Goal: Task Accomplishment & Management: Use online tool/utility

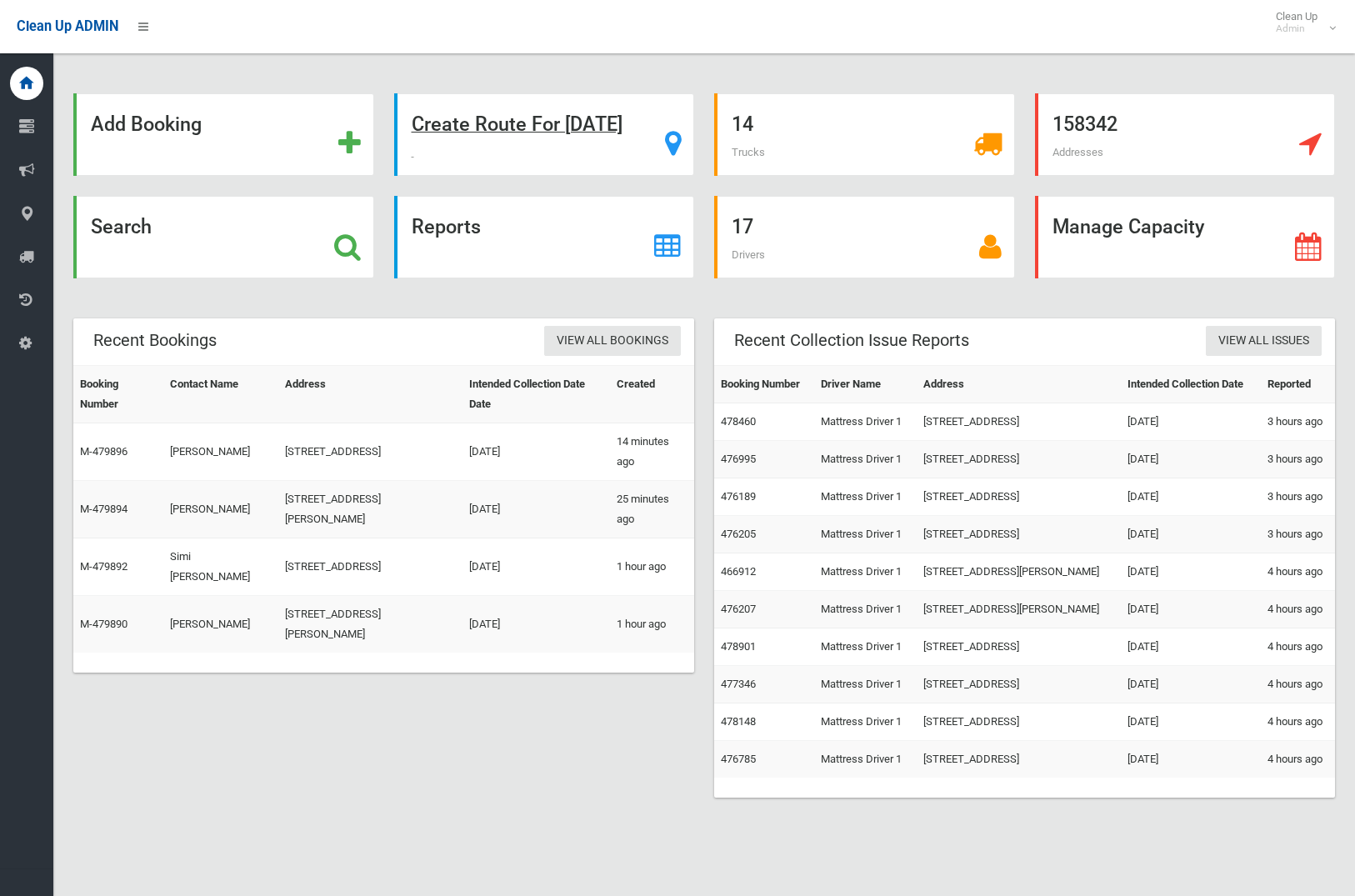
click at [540, 134] on strong "Create Route For Tomorrow" at bounding box center [517, 124] width 211 height 23
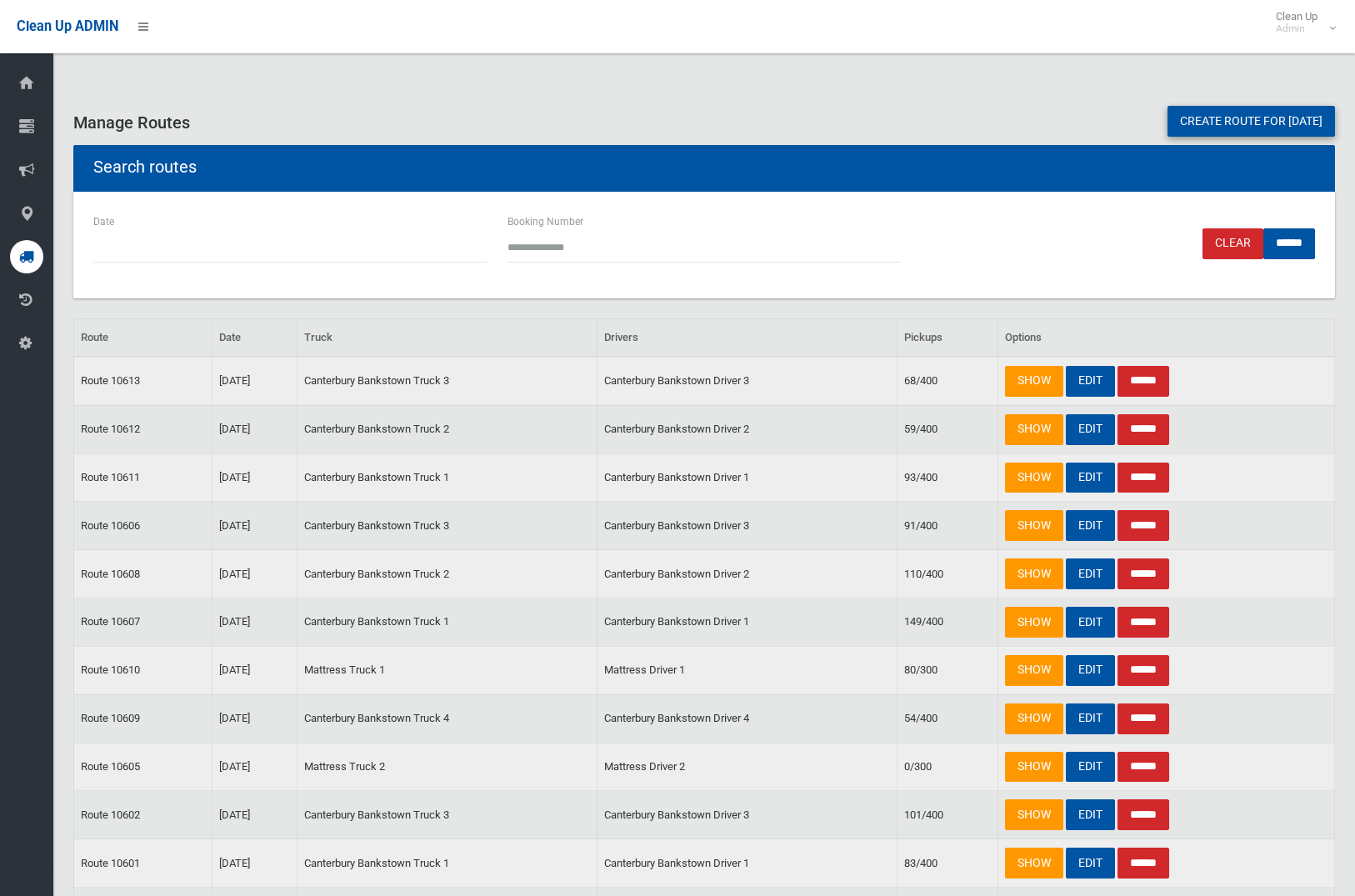
click at [1237, 121] on link "Create route for tomorrow" at bounding box center [1251, 120] width 168 height 31
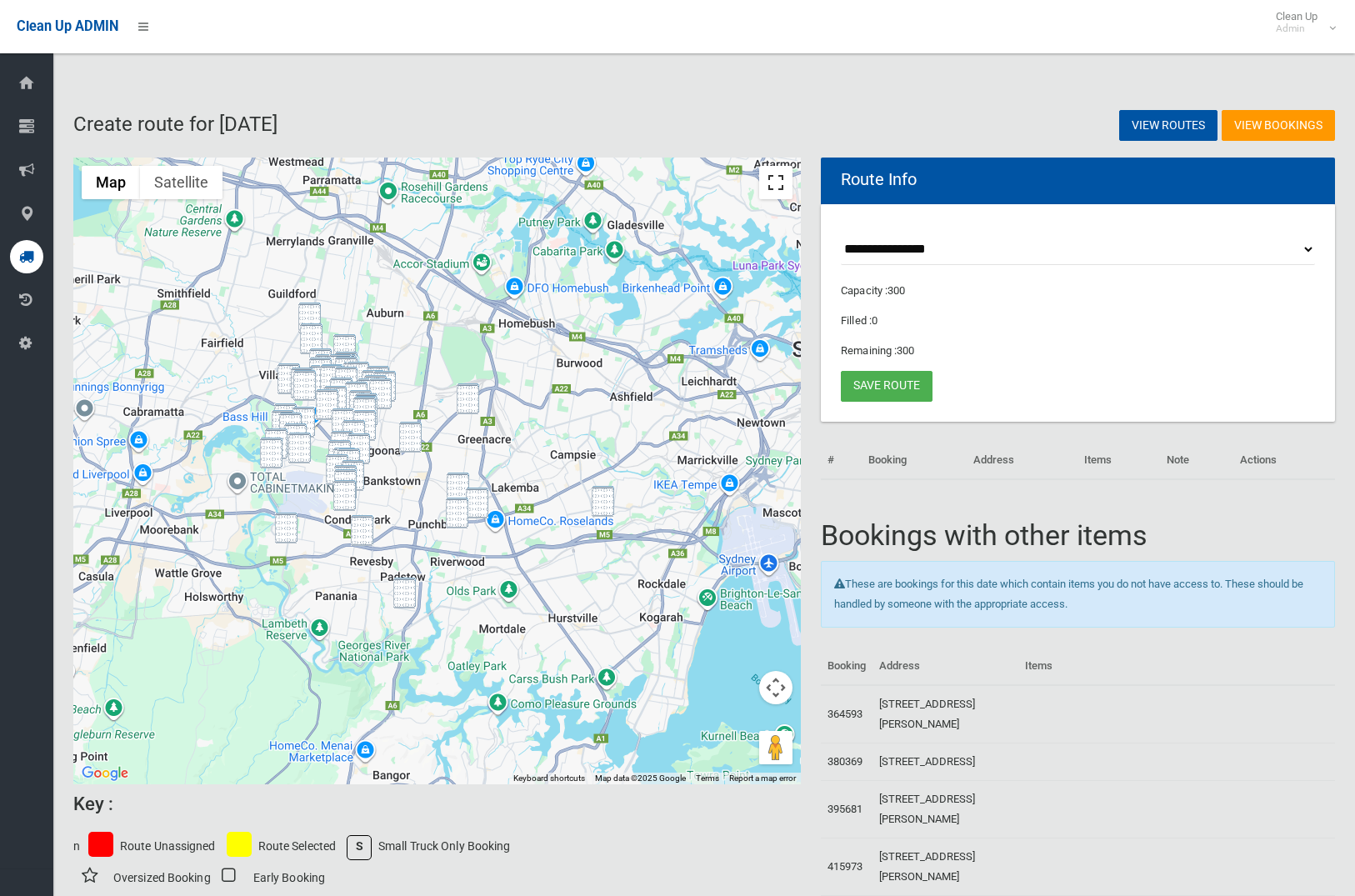
click at [778, 189] on button "Toggle fullscreen view" at bounding box center [777, 182] width 33 height 33
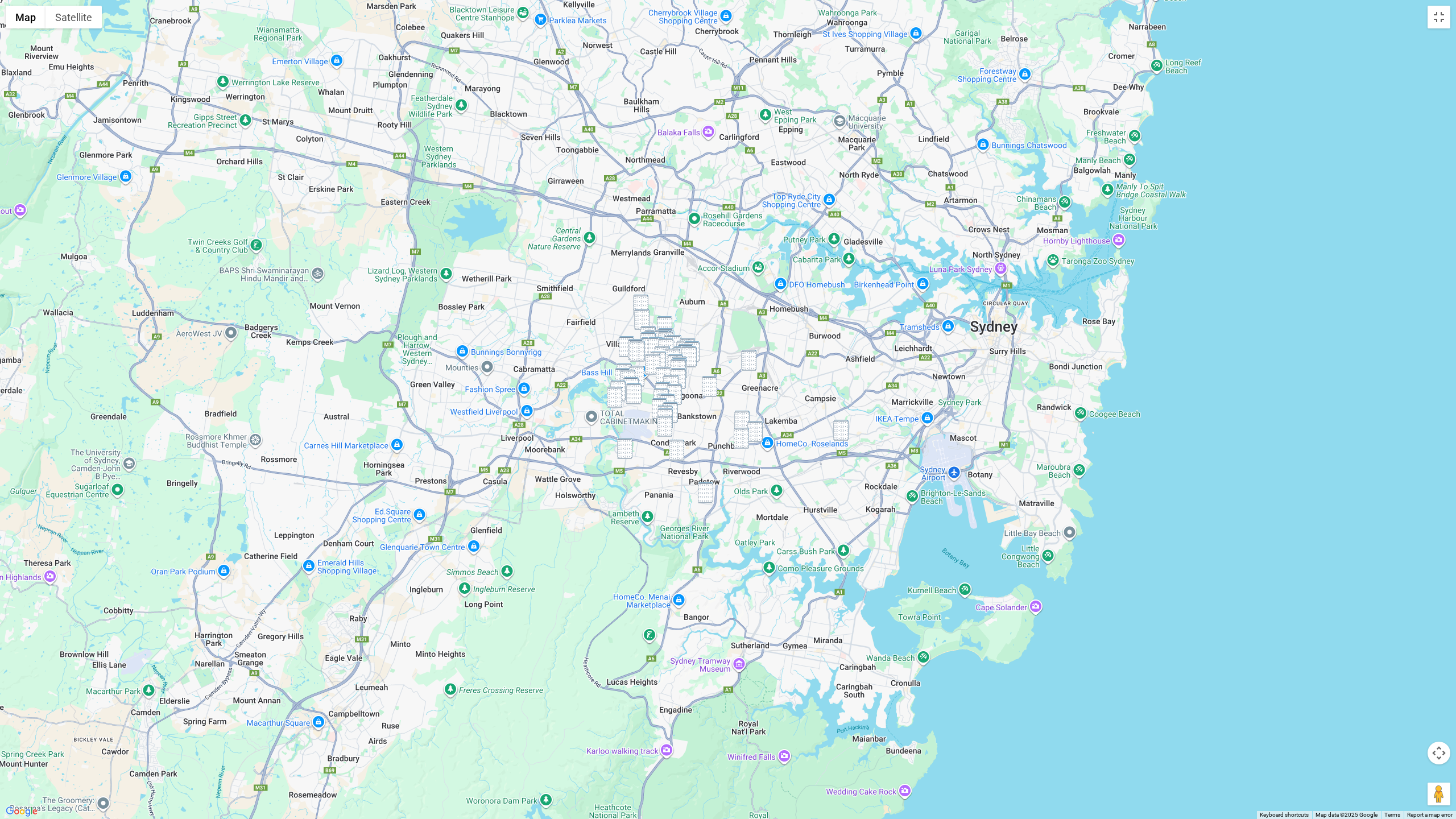
click at [845, 430] on img "47 Main Street, EARLWOOD NSW 2206" at bounding box center [840, 430] width 15 height 21
click at [747, 366] on img "12 Shellcote Road, GREENACRE NSW 2190" at bounding box center [749, 360] width 15 height 21
click at [741, 419] on img "3/15 South Terrace, PUNCHBOWL NSW 2196" at bounding box center [742, 421] width 15 height 21
click at [741, 440] on img "108-110 Victoria Road, PUNCHBOWL NSW 2196" at bounding box center [741, 438] width 15 height 21
click at [758, 437] on img "86 Broadway, PUNCHBOWL NSW 2196" at bounding box center [755, 431] width 15 height 21
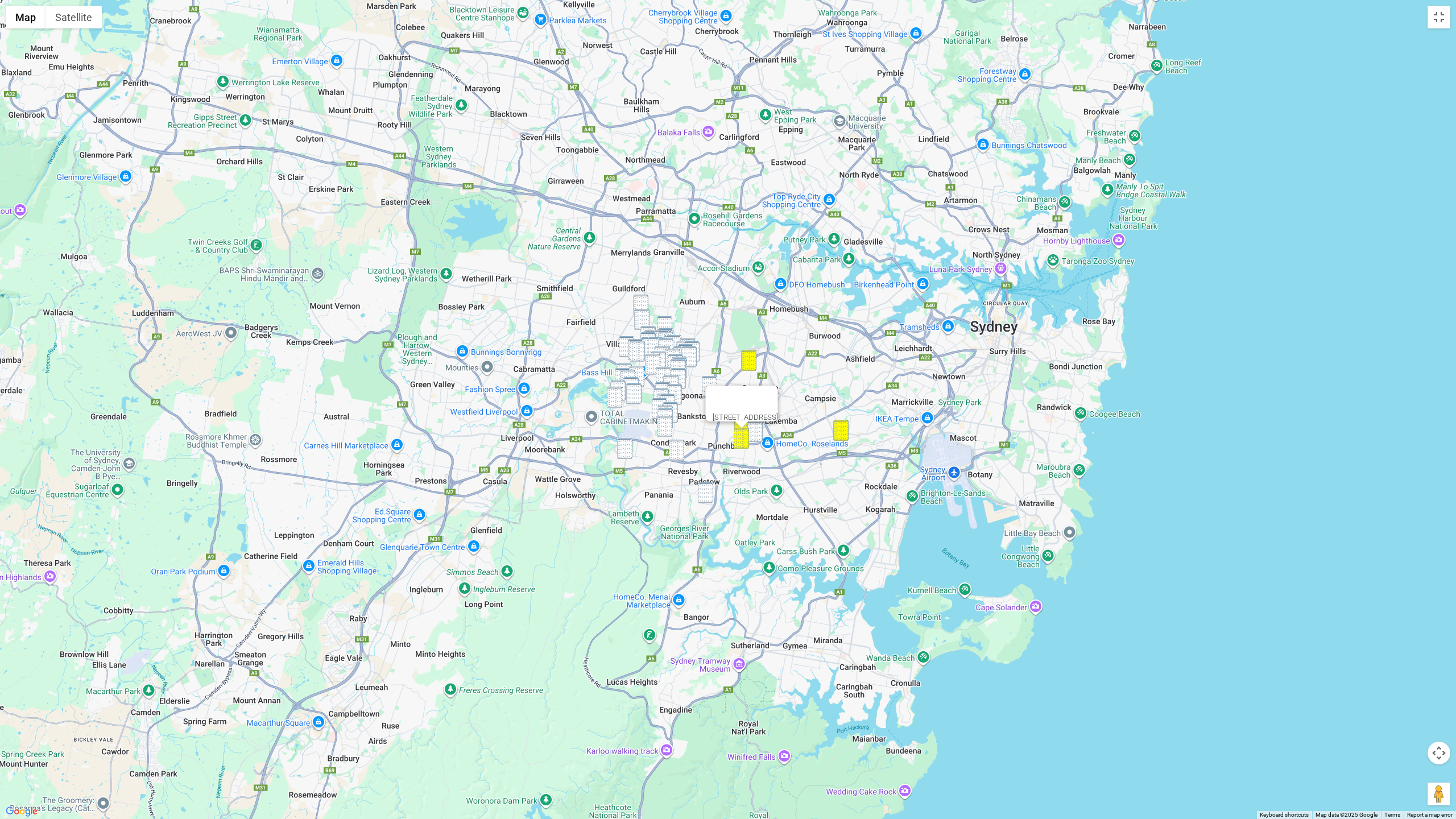
drag, startPoint x: 706, startPoint y: 489, endPoint x: 698, endPoint y: 472, distance: 18.8
click at [705, 487] on img "36 Chamberlain Road, PADSTOW NSW 2211" at bounding box center [705, 493] width 15 height 21
click at [637, 299] on img "71 Ian Crescent, CHESTER HILL NSW 2162" at bounding box center [640, 305] width 15 height 21
click at [644, 323] on img "6 Barinya Street, VILLAWOOD NSW 2163" at bounding box center [641, 319] width 15 height 21
click at [662, 323] on img "4 Esme Avenue, CHESTER HILL NSW 2162" at bounding box center [664, 326] width 15 height 21
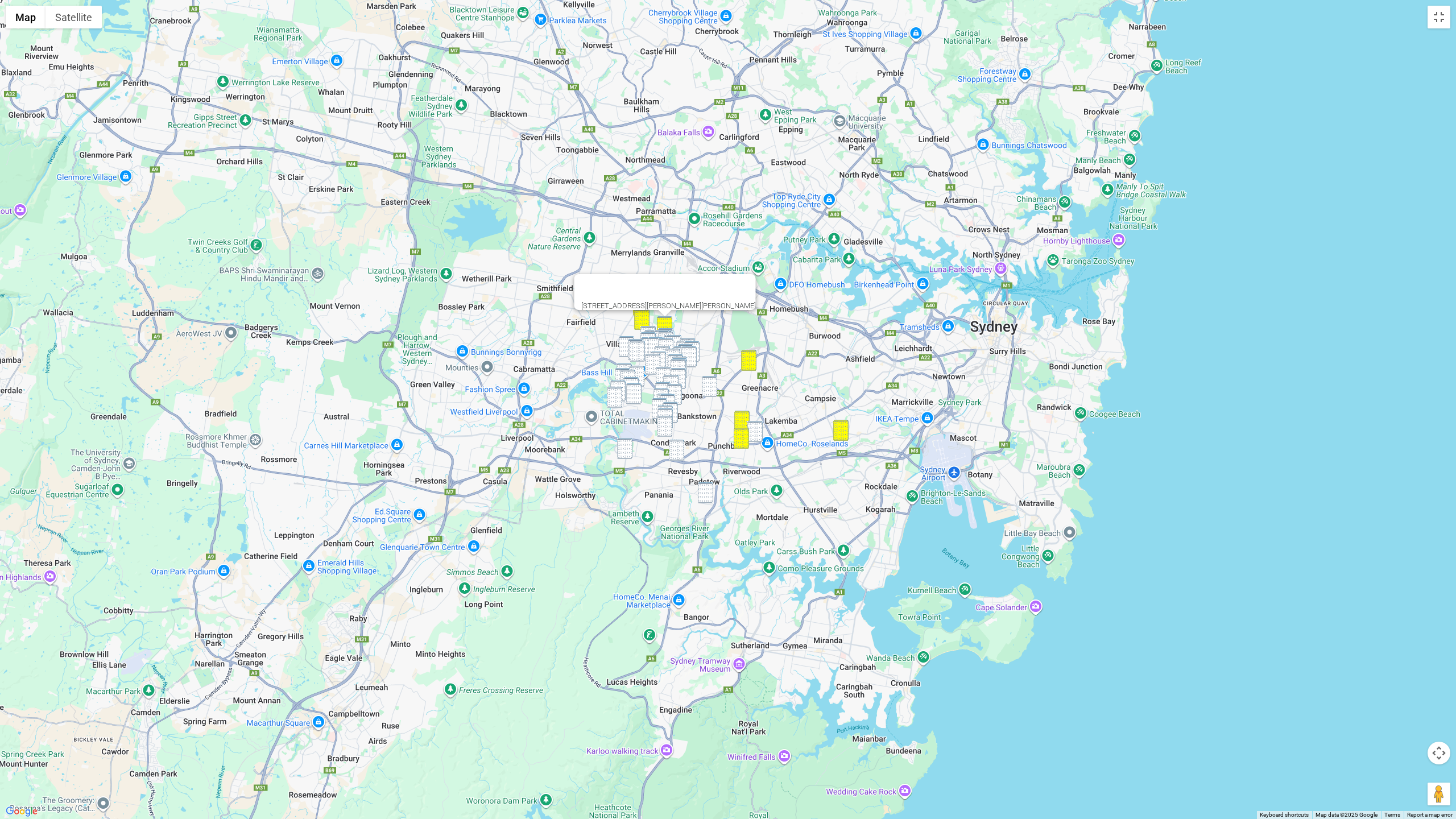
click at [623, 344] on img "51 Alcoomie Street, VILLAWOOD NSW 2163" at bounding box center [626, 346] width 15 height 21
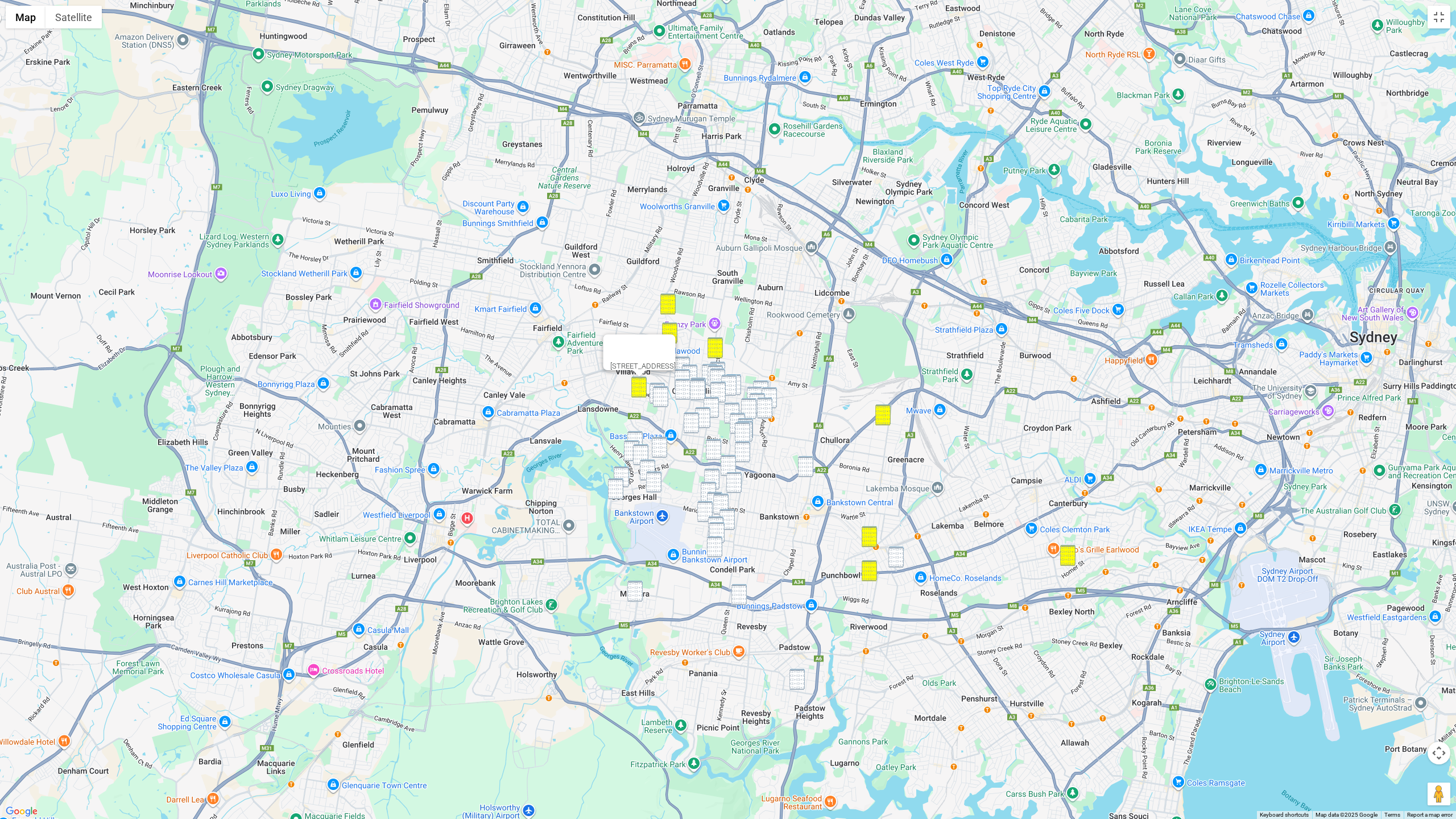
click at [633, 594] on img "16 Ganmain Crescent, MILPERRA NSW 2214" at bounding box center [635, 591] width 15 height 21
drag, startPoint x: 796, startPoint y: 675, endPoint x: 789, endPoint y: 671, distance: 8.1
click at [796, 611] on img "36 Chamberlain Road, PADSTOW NSW 2211" at bounding box center [797, 679] width 15 height 21
drag, startPoint x: 743, startPoint y: 597, endPoint x: 777, endPoint y: 644, distance: 58.0
click at [743, 597] on img "25 Sherwood Street, REVESBY NSW 2212" at bounding box center [739, 594] width 15 height 21
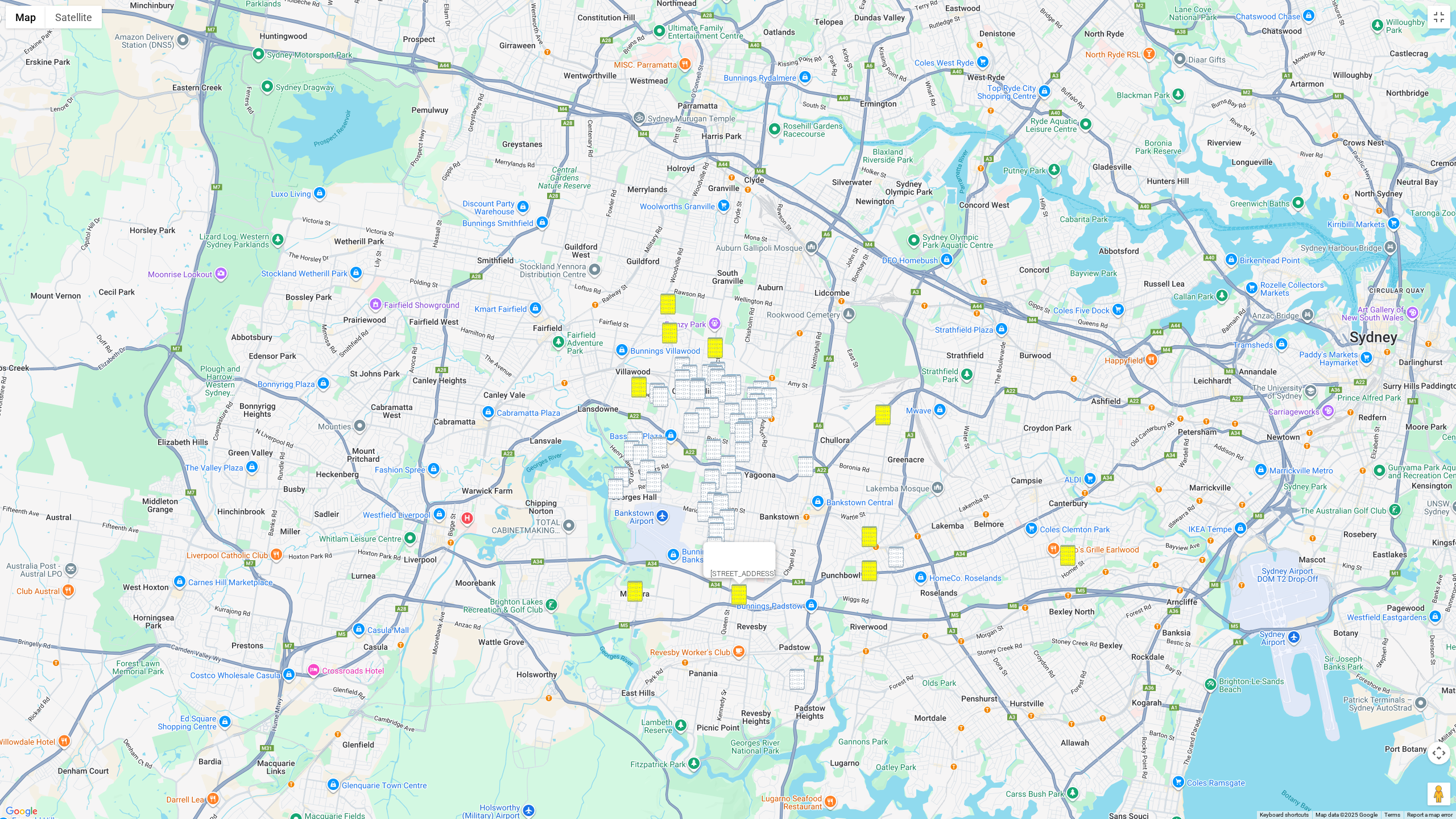
drag, startPoint x: 799, startPoint y: 686, endPoint x: 799, endPoint y: 679, distance: 7.0
click at [799, 611] on img "36 Chamberlain Road, PADSTOW NSW 2211" at bounding box center [797, 679] width 15 height 21
click at [679, 363] on img "147 Waldron Road, CHESTER HILL NSW 2162" at bounding box center [682, 367] width 15 height 21
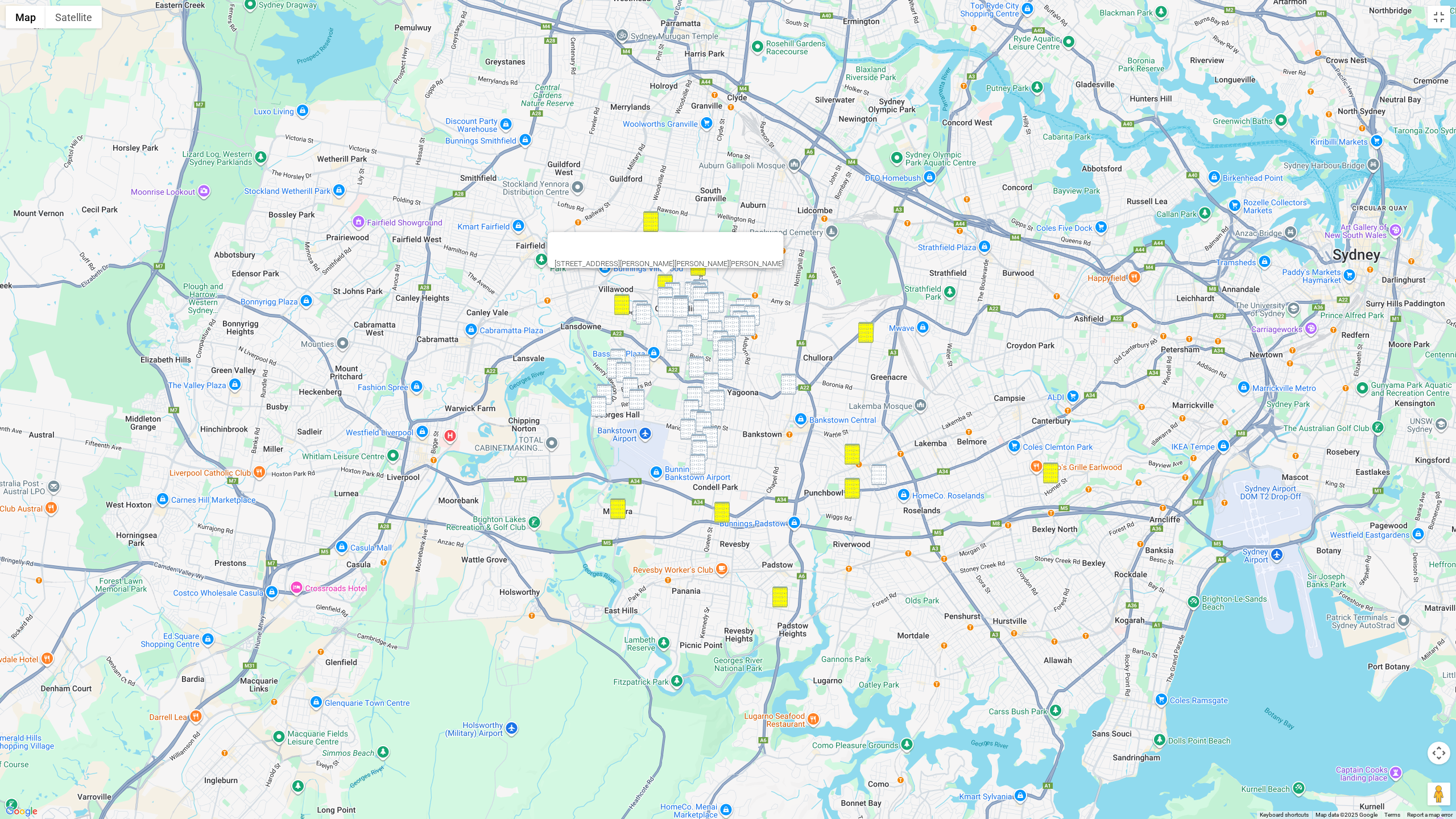
drag, startPoint x: 918, startPoint y: 389, endPoint x: 1016, endPoint y: 301, distance: 131.7
click at [924, 301] on div "147 Waldron Road, CHESTER HILL NSW 2162" at bounding box center [728, 409] width 1456 height 819
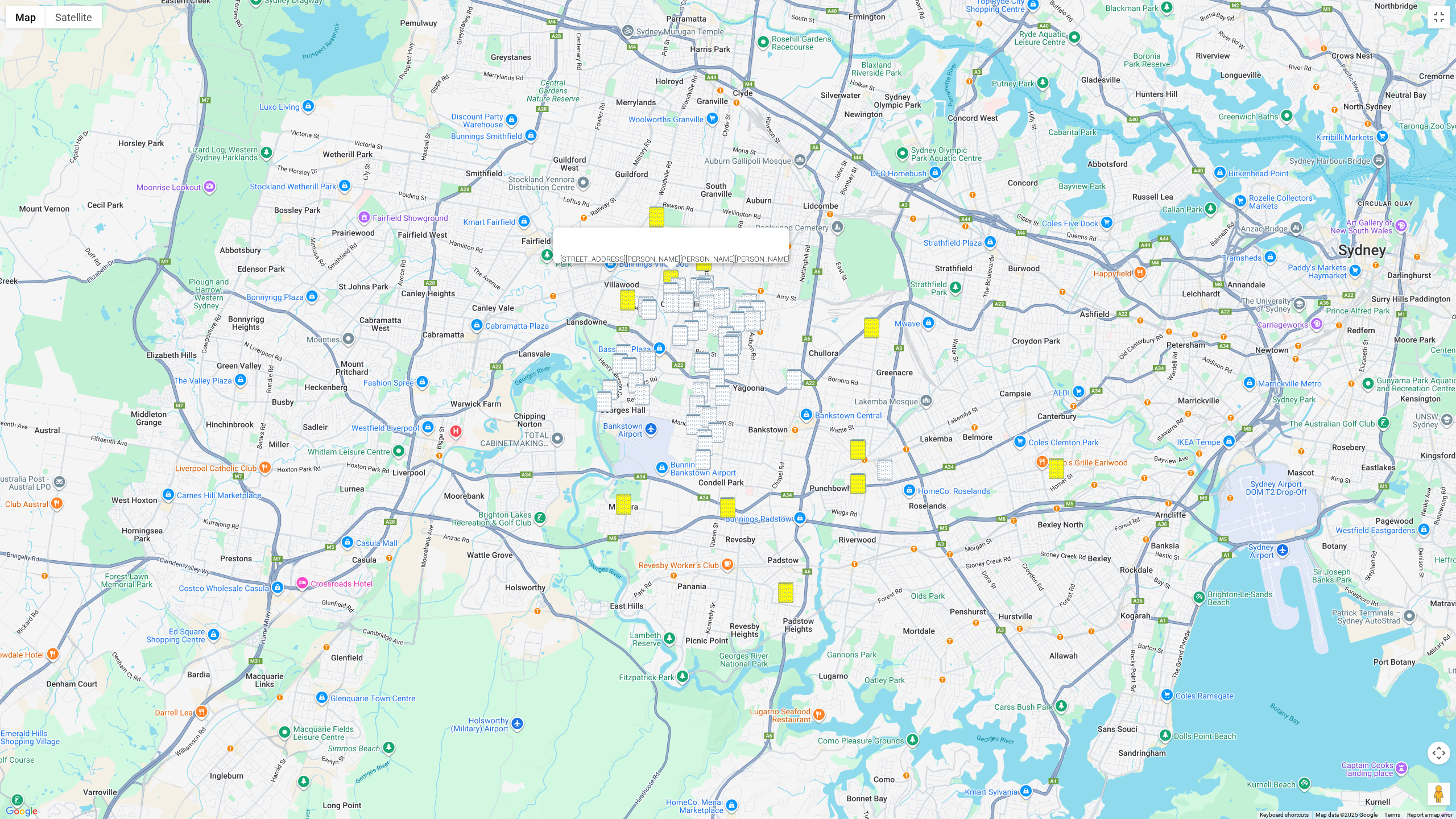
click at [622, 349] on img "58 Wendy Avenue, GEORGES HALL NSW 2198" at bounding box center [623, 354] width 15 height 21
click at [618, 356] on img "98 Wendy Avenue, GEORGES HALL NSW 2198" at bounding box center [620, 363] width 15 height 21
drag, startPoint x: 627, startPoint y: 358, endPoint x: 628, endPoint y: 364, distance: 6.1
click at [627, 358] on img "26 Jacaranda Drive, GEORGES HALL NSW 2198" at bounding box center [629, 368] width 15 height 21
drag, startPoint x: 633, startPoint y: 376, endPoint x: 635, endPoint y: 381, distance: 5.4
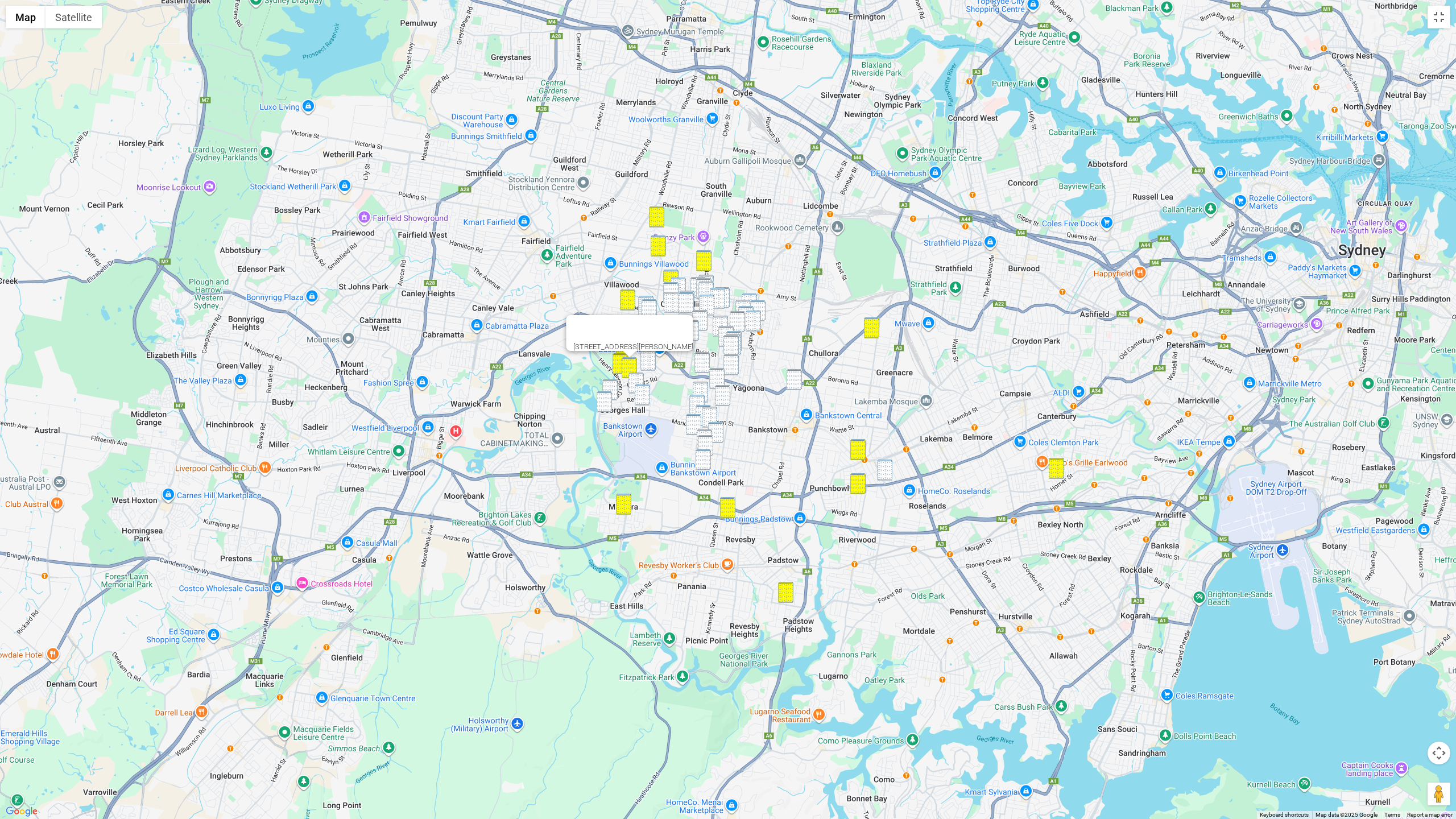
click at [633, 376] on img "13 Orison Street, GEORGES HALL NSW 2198" at bounding box center [636, 383] width 15 height 21
drag, startPoint x: 643, startPoint y: 398, endPoint x: 613, endPoint y: 390, distance: 31.0
click at [643, 398] on img "24 Keswick Street, GEORGES HALL NSW 2198" at bounding box center [642, 395] width 15 height 21
drag, startPoint x: 609, startPoint y: 387, endPoint x: 607, endPoint y: 398, distance: 11.2
click at [609, 387] on img "30 Ashcroft Street, GEORGES HALL NSW 2198" at bounding box center [610, 390] width 15 height 21
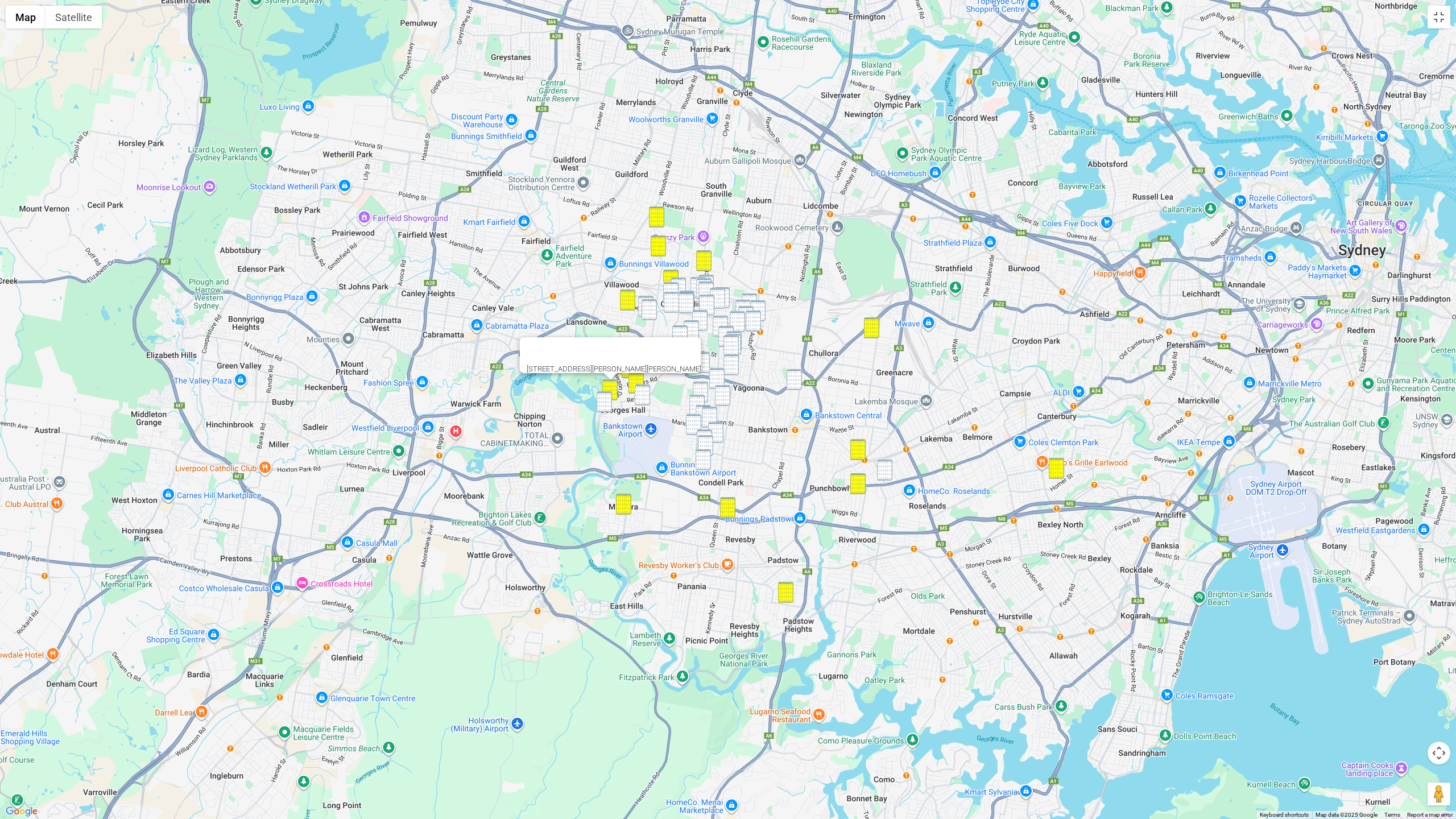
drag, startPoint x: 607, startPoint y: 398, endPoint x: 624, endPoint y: 399, distance: 17.0
click at [607, 398] on img "46 Haig Avenue, GEORGES HALL NSW 2198" at bounding box center [604, 402] width 15 height 21
click at [638, 399] on img "24 Keswick Street, GEORGES HALL NSW 2198" at bounding box center [642, 395] width 15 height 21
drag, startPoint x: 609, startPoint y: 402, endPoint x: 626, endPoint y: 400, distance: 17.1
click at [609, 402] on img "46 Haig Avenue, GEORGES HALL NSW 2198" at bounding box center [604, 402] width 15 height 21
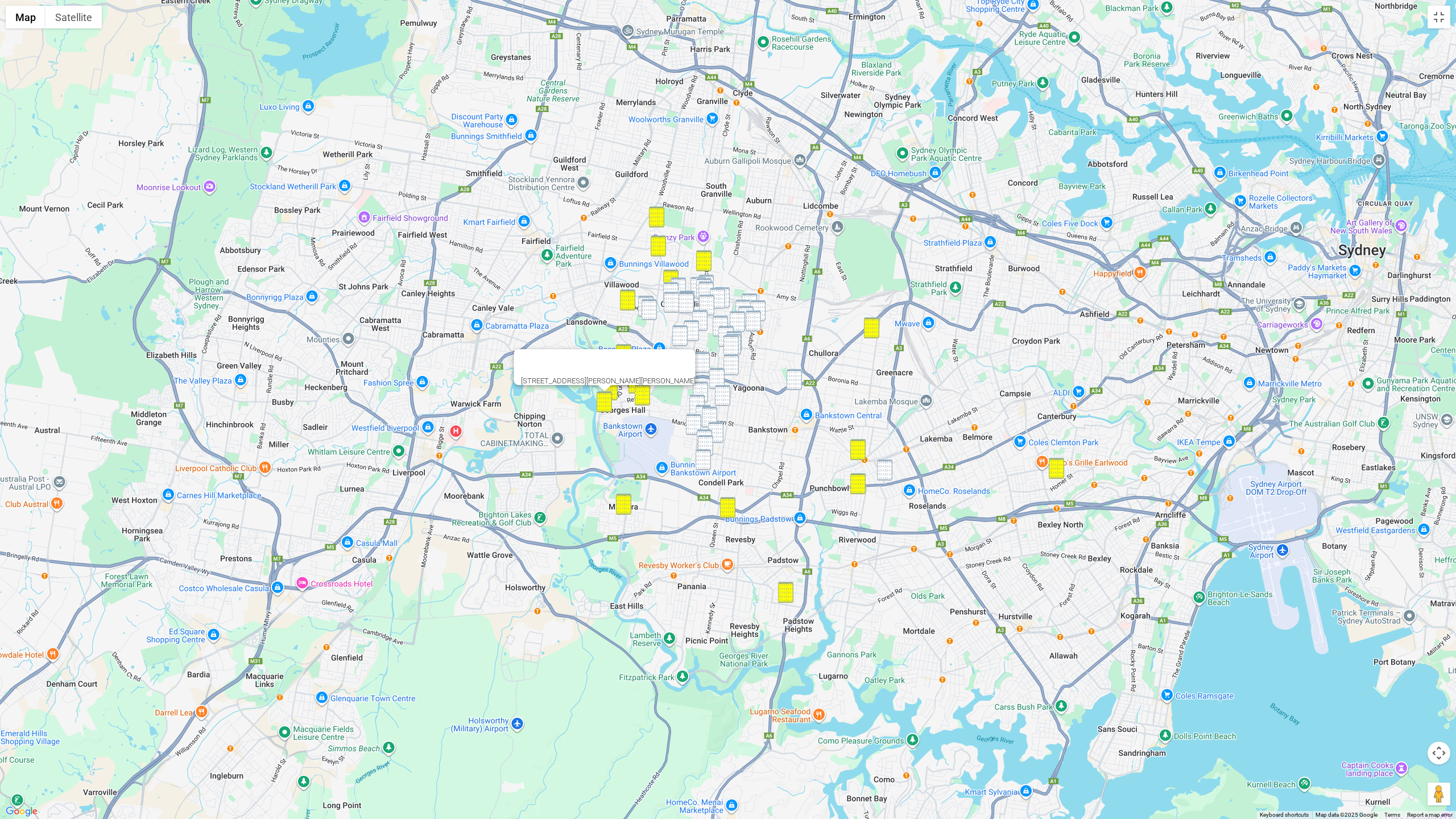
click at [753, 298] on img "1 Andrew Place, BIRRONG NSW 2143" at bounding box center [749, 304] width 15 height 21
click at [746, 302] on img "48 Wentworth Street, BIRRONG NSW 2143" at bounding box center [743, 310] width 15 height 21
click at [765, 306] on img "11 Neutral Avenue, BIRRONG NSW 2143" at bounding box center [758, 311] width 15 height 21
drag, startPoint x: 763, startPoint y: 303, endPoint x: 750, endPoint y: 307, distance: 13.6
click at [763, 303] on img "11 Neutral Avenue, BIRRONG NSW 2143" at bounding box center [758, 311] width 15 height 21
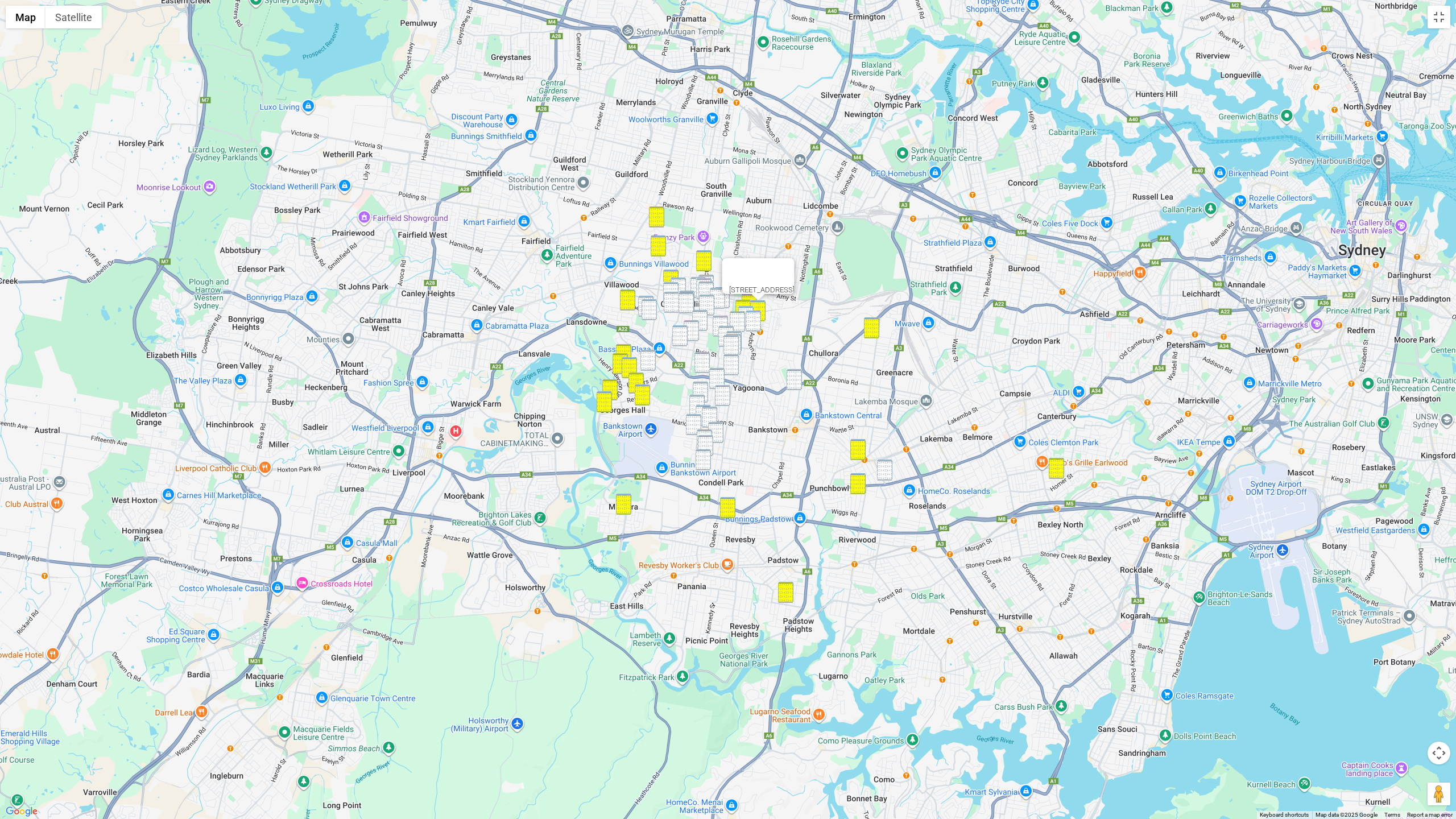
click at [744, 307] on img "48 Hill Road, BIRRONG NSW 2143" at bounding box center [746, 316] width 15 height 21
click at [753, 313] on img "16 Foyle Avenue, BIRRONG NSW 2143" at bounding box center [753, 321] width 15 height 21
click at [738, 320] on img "75 Gascoigne Road, BIRRONG NSW 2143" at bounding box center [737, 321] width 15 height 21
click at [729, 329] on img "112 Woods Road, YAGOONA NSW 2199" at bounding box center [726, 336] width 15 height 21
click at [733, 331] on img "139 Gascoigne Road, YAGOONA NSW 2199" at bounding box center [734, 341] width 15 height 21
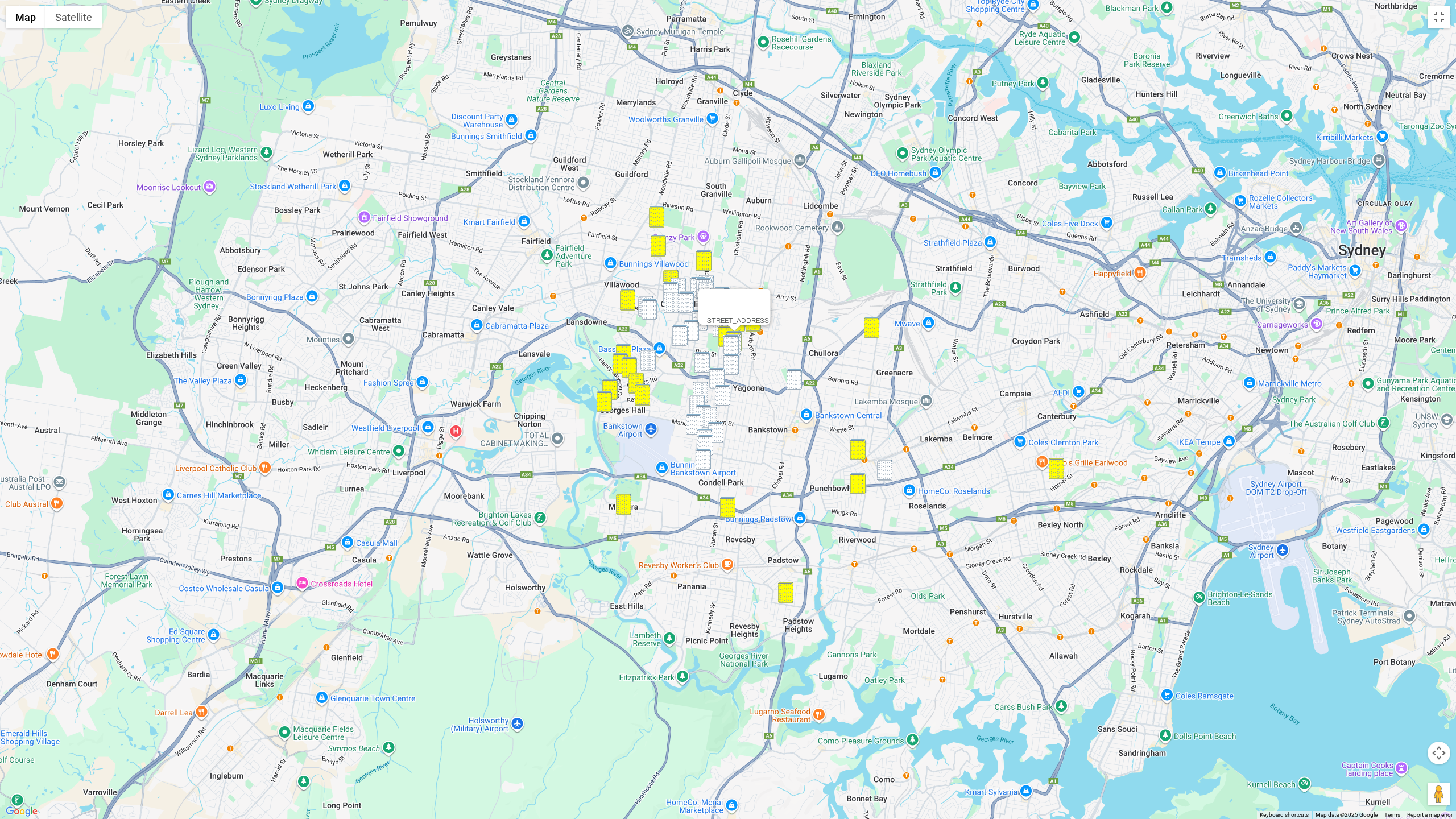
click at [738, 338] on img "188 Gascoigne Road, YAGOONA NSW 2199" at bounding box center [731, 345] width 15 height 21
click at [741, 341] on div "188 Gascoigne Road, YAGOONA NSW 2199" at bounding box center [728, 409] width 1456 height 819
click at [740, 344] on img "151 Gascoigne Road, YAGOONA NSW 2199" at bounding box center [733, 344] width 15 height 21
click at [731, 366] on img "58 Wenke Crescent, YAGOONA NSW 2199" at bounding box center [731, 364] width 15 height 21
click at [706, 366] on img "80 Hood Street, YAGOONA NSW 2199" at bounding box center [702, 362] width 15 height 21
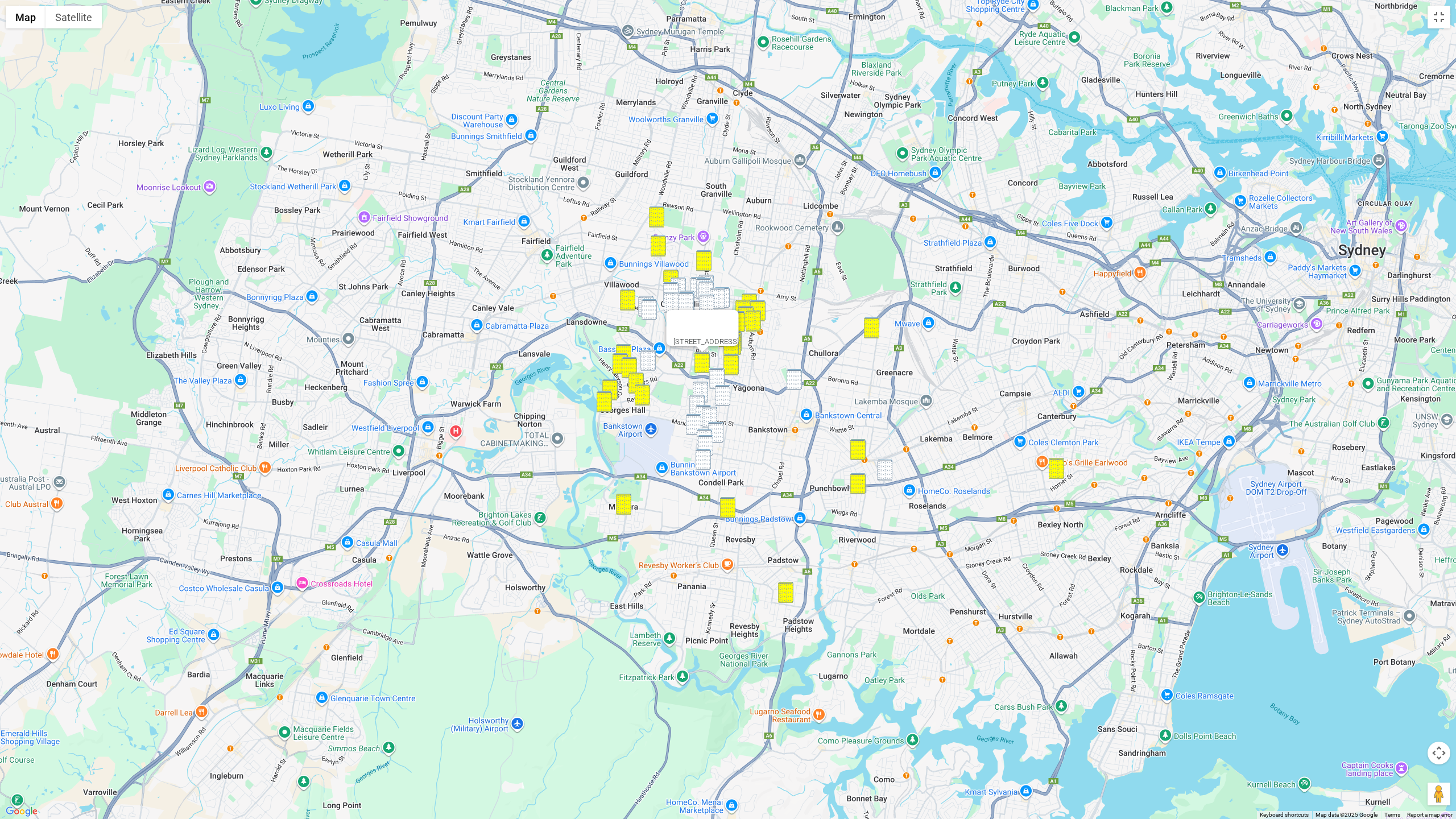
click at [721, 374] on img "19 Dargan Street, YAGOONA NSW 2199" at bounding box center [717, 378] width 15 height 21
click at [793, 376] on img "351 Hume Highway, BANKSTOWN NSW 2200" at bounding box center [794, 380] width 15 height 21
drag, startPoint x: 701, startPoint y: 391, endPoint x: 707, endPoint y: 392, distance: 6.1
click at [701, 391] on img "20 Warringa Street, YAGOONA NSW 2199" at bounding box center [700, 392] width 15 height 21
click at [734, 393] on div "20 Warringa Street, YAGOONA NSW 2199" at bounding box center [728, 409] width 1456 height 819
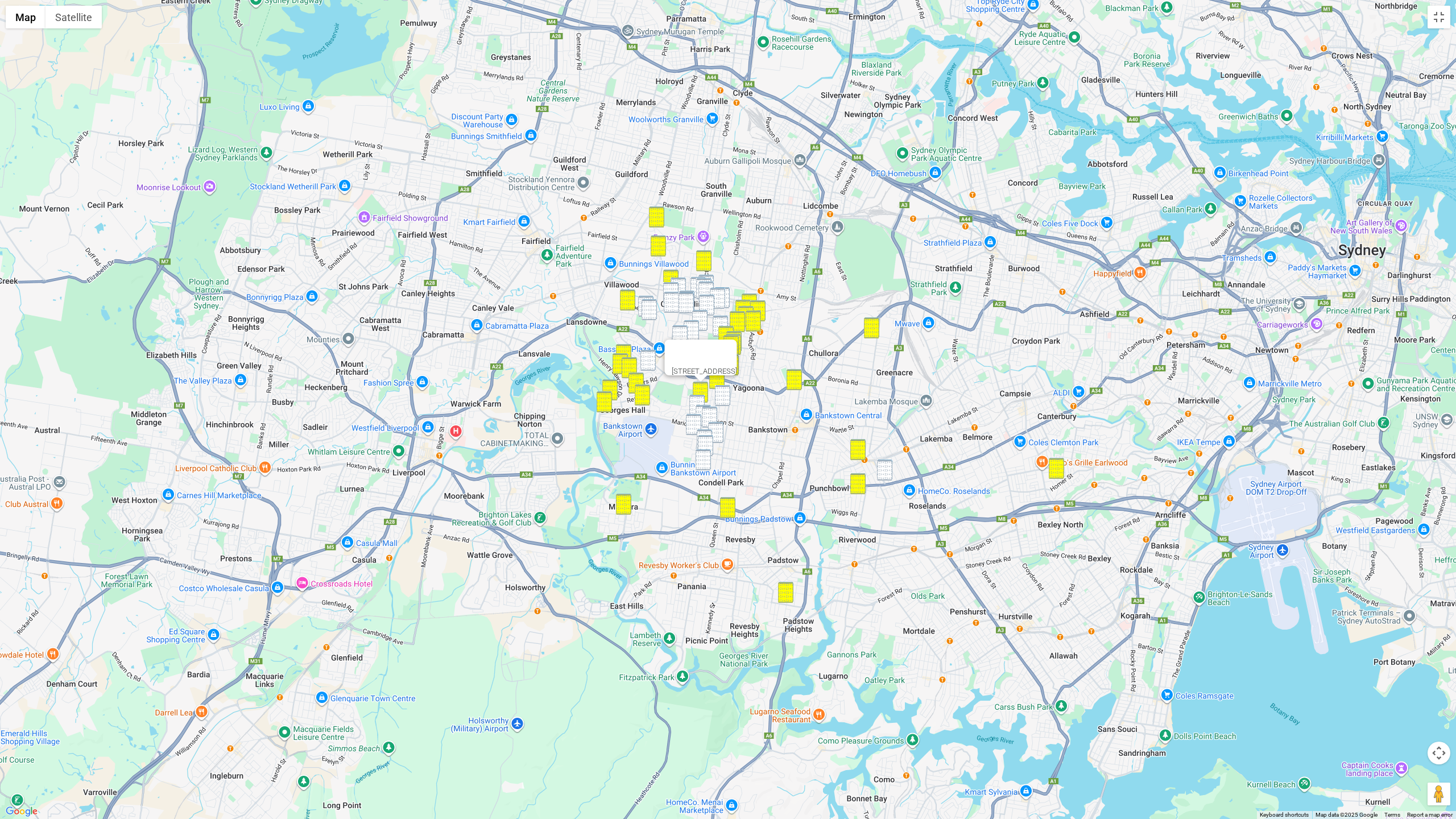
click at [725, 395] on img "84 The Avenue, BANKSTOWN NSW 2200" at bounding box center [722, 395] width 15 height 21
drag, startPoint x: 882, startPoint y: 470, endPoint x: 874, endPoint y: 472, distance: 8.2
click at [882, 471] on img "86 Broadway, PUNCHBOWL NSW 2196" at bounding box center [885, 470] width 15 height 21
click at [693, 398] on img "33 Warung Street, YAGOONA NSW 2199" at bounding box center [697, 405] width 15 height 21
click at [698, 409] on img "12 Allison Avenue, CONDELL PARK NSW 2200" at bounding box center [703, 415] width 15 height 21
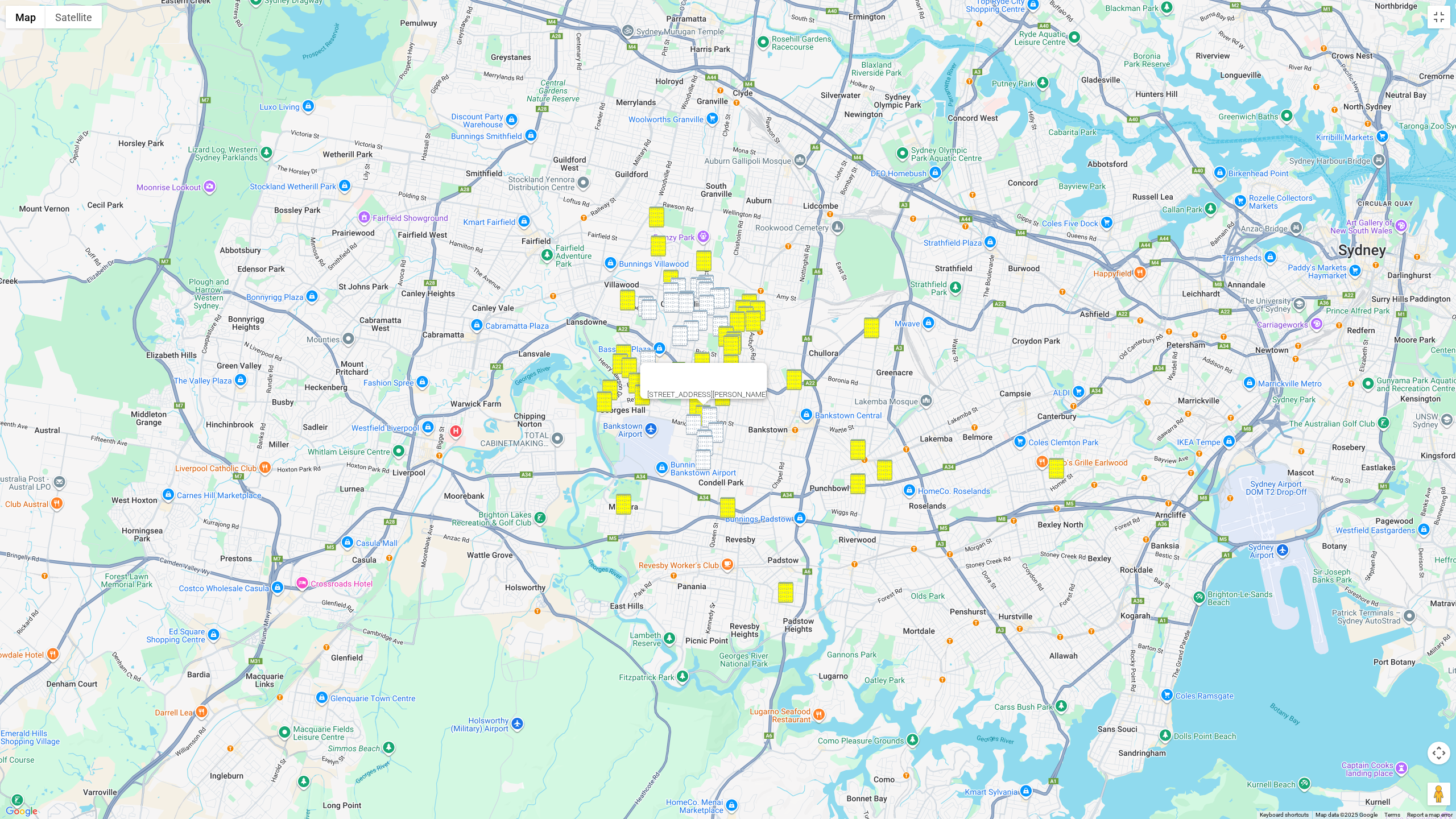
click at [708, 410] on img "34 Allison Avenue, CONDELL PARK NSW 2200" at bounding box center [709, 417] width 15 height 21
click at [697, 422] on img "14 Higgins Street, CONDELL PARK NSW 2200" at bounding box center [693, 424] width 15 height 21
click at [716, 425] on img "35 Lee Street, CONDELL PARK NSW 2200" at bounding box center [715, 432] width 15 height 21
click at [707, 430] on img "27 Leemon Street, CONDELL PARK NSW 2200" at bounding box center [704, 439] width 15 height 21
click at [707, 439] on img "56A Railway Parade, CONDELL PARK NSW 2200" at bounding box center [705, 445] width 15 height 21
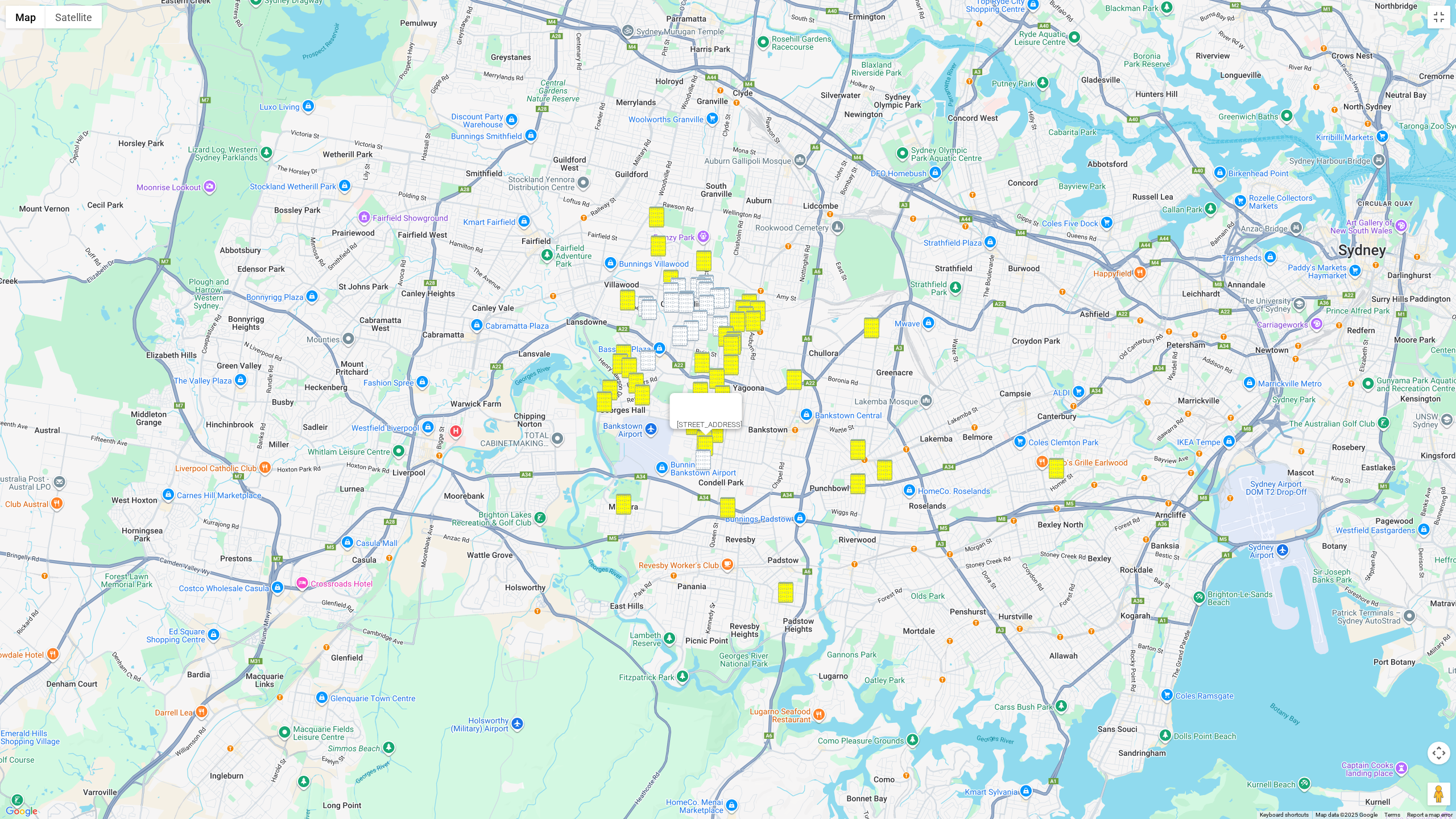
drag, startPoint x: 701, startPoint y: 458, endPoint x: 692, endPoint y: 374, distance: 84.5
click at [701, 458] on img "82 Yanderra Street, CONDELL PARK NSW 2200" at bounding box center [703, 460] width 15 height 21
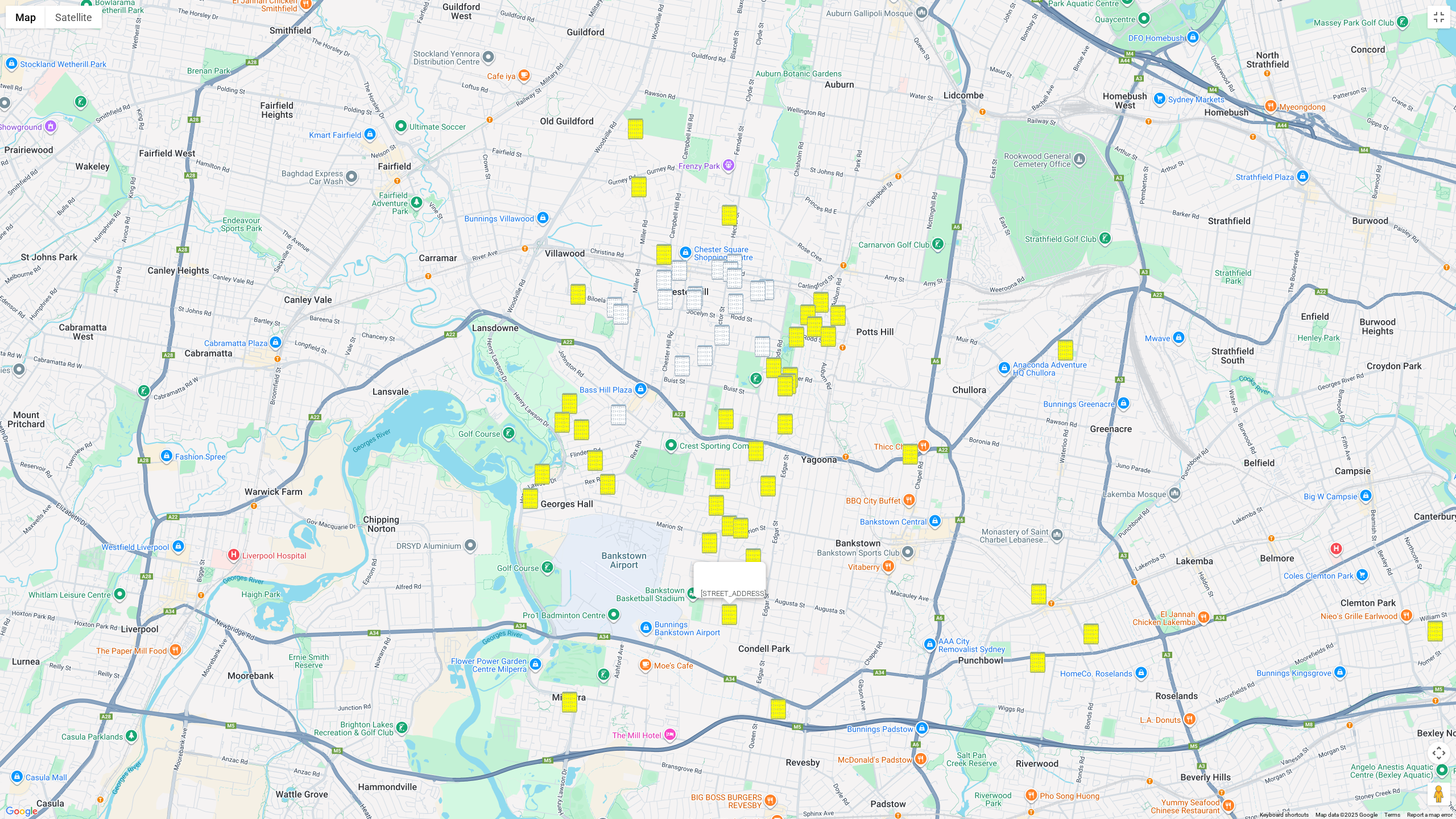
drag, startPoint x: 672, startPoint y: 266, endPoint x: 669, endPoint y: 273, distance: 7.6
click at [672, 266] on img "2 Birriga Avenue, CHESTER HILL NSW 2162" at bounding box center [679, 270] width 15 height 21
click at [665, 278] on img "171 Proctor Parade, CHESTER HILL NSW 2162" at bounding box center [664, 280] width 15 height 21
click at [667, 302] on img "97 Jocelyn Street, CHESTER HILL NSW 2162" at bounding box center [665, 299] width 15 height 21
click at [612, 301] on img "24 Alcoomie Street, VILLAWOOD NSW 2163" at bounding box center [614, 307] width 15 height 21
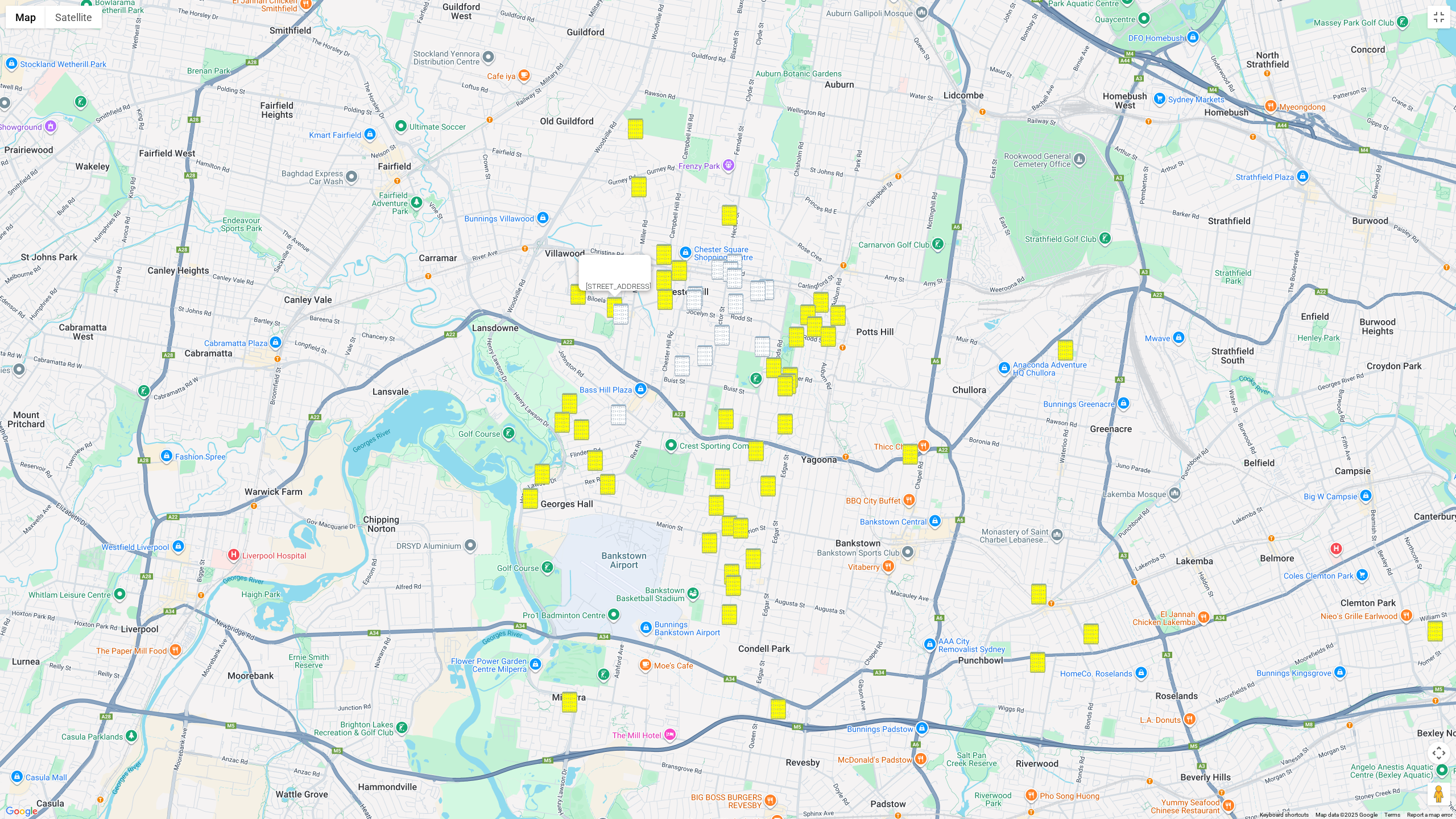
drag, startPoint x: 616, startPoint y: 309, endPoint x: 661, endPoint y: 306, distance: 45.1
click at [616, 309] on img "26A Goonaroi Street, VILLAWOOD NSW 2163" at bounding box center [621, 314] width 15 height 21
click at [691, 306] on img "40 Jocelyn Street, CHESTER HILL NSW 2162" at bounding box center [694, 299] width 15 height 21
drag, startPoint x: 717, startPoint y: 335, endPoint x: 707, endPoint y: 348, distance: 16.4
click at [717, 335] on img "46 Palmer Street, SEFTON NSW 2162" at bounding box center [722, 335] width 15 height 21
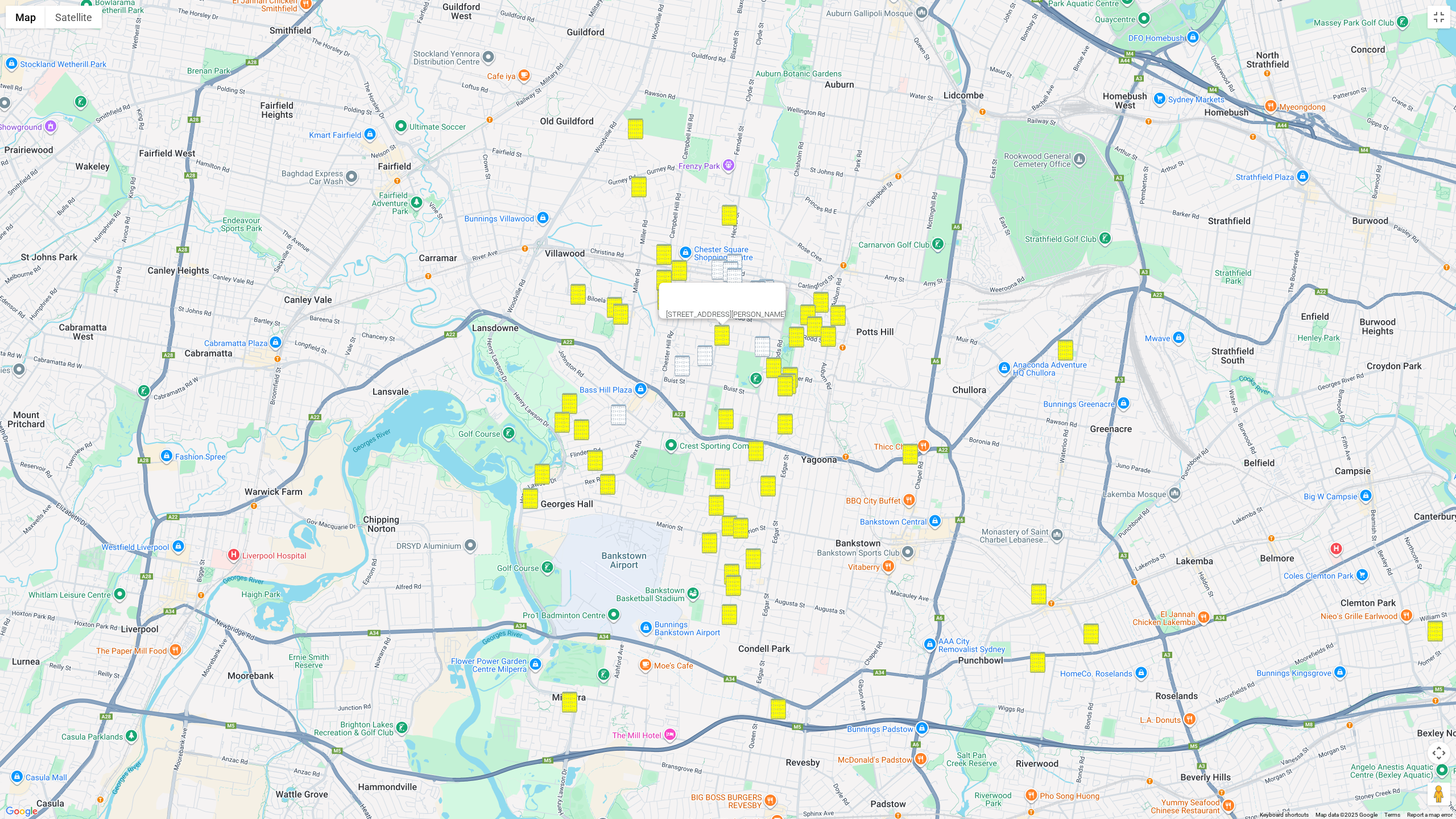
click at [703, 352] on img "6 Doust Street, BASS HILL NSW 2197" at bounding box center [705, 356] width 15 height 21
click at [683, 368] on img "24 Hitter Avenue, BASS HILL NSW 2197" at bounding box center [682, 366] width 15 height 21
click at [623, 411] on img "20 Binalong Avenue, GEORGES HALL NSW 2198" at bounding box center [618, 414] width 15 height 21
click at [763, 346] on img "108 Rose Street, SEFTON NSW 2162" at bounding box center [762, 346] width 15 height 21
click at [733, 257] on img "49 Waldron Road, SEFTON NSW 2162" at bounding box center [734, 264] width 15 height 21
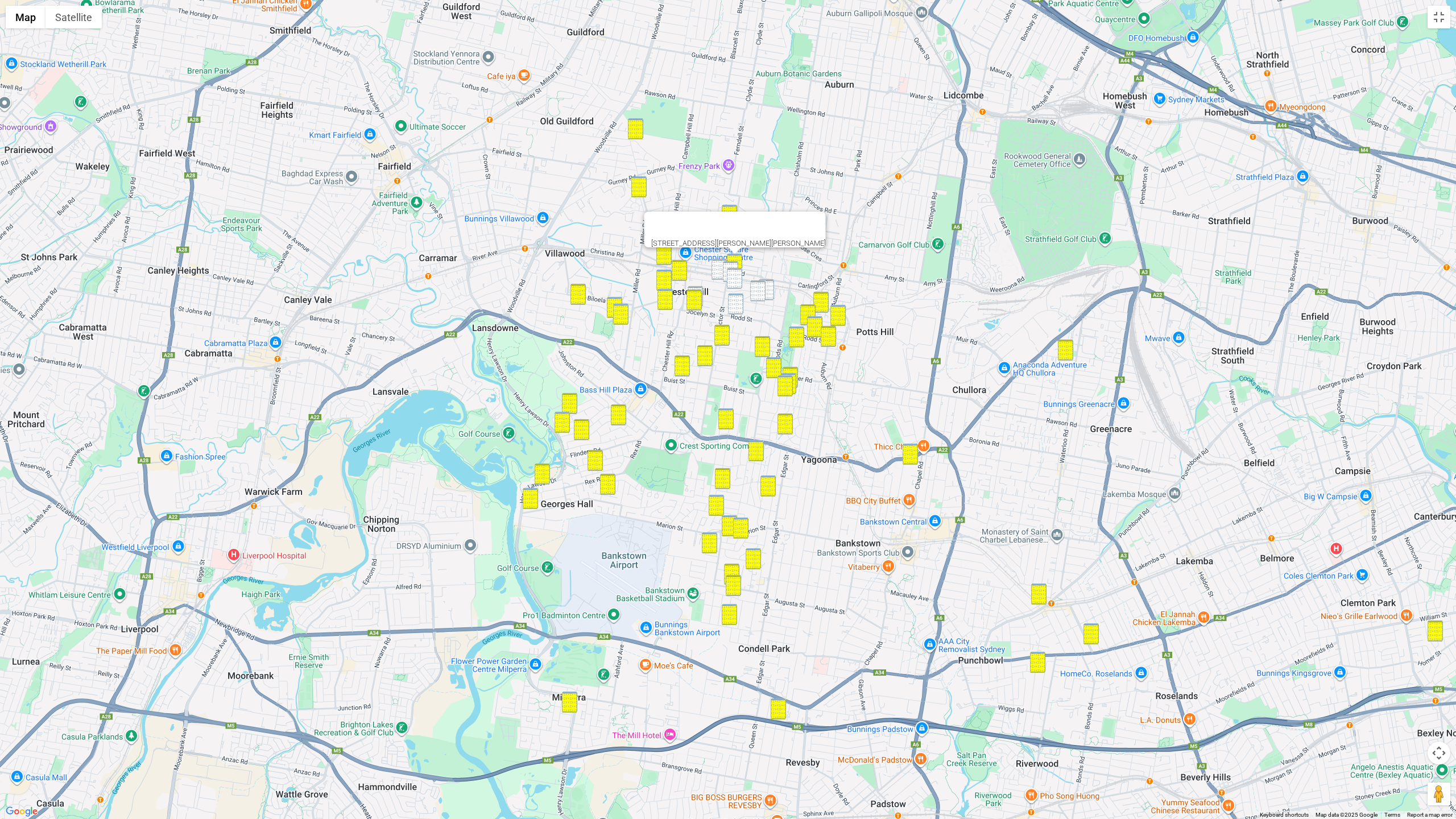
click at [716, 265] on img "14 Wellington Road, CHESTER HILL NSW 2162" at bounding box center [719, 269] width 15 height 21
click at [730, 266] on img "195 Wellington Road, SEFTON NSW 2162" at bounding box center [731, 271] width 15 height 21
click at [737, 275] on img "46 Kara Street, SEFTON NSW 2162" at bounding box center [734, 278] width 15 height 21
click at [738, 297] on img "210 Rodd Street, SEFTON NSW 2162" at bounding box center [736, 304] width 15 height 21
drag, startPoint x: 755, startPoint y: 294, endPoint x: 764, endPoint y: 294, distance: 9.0
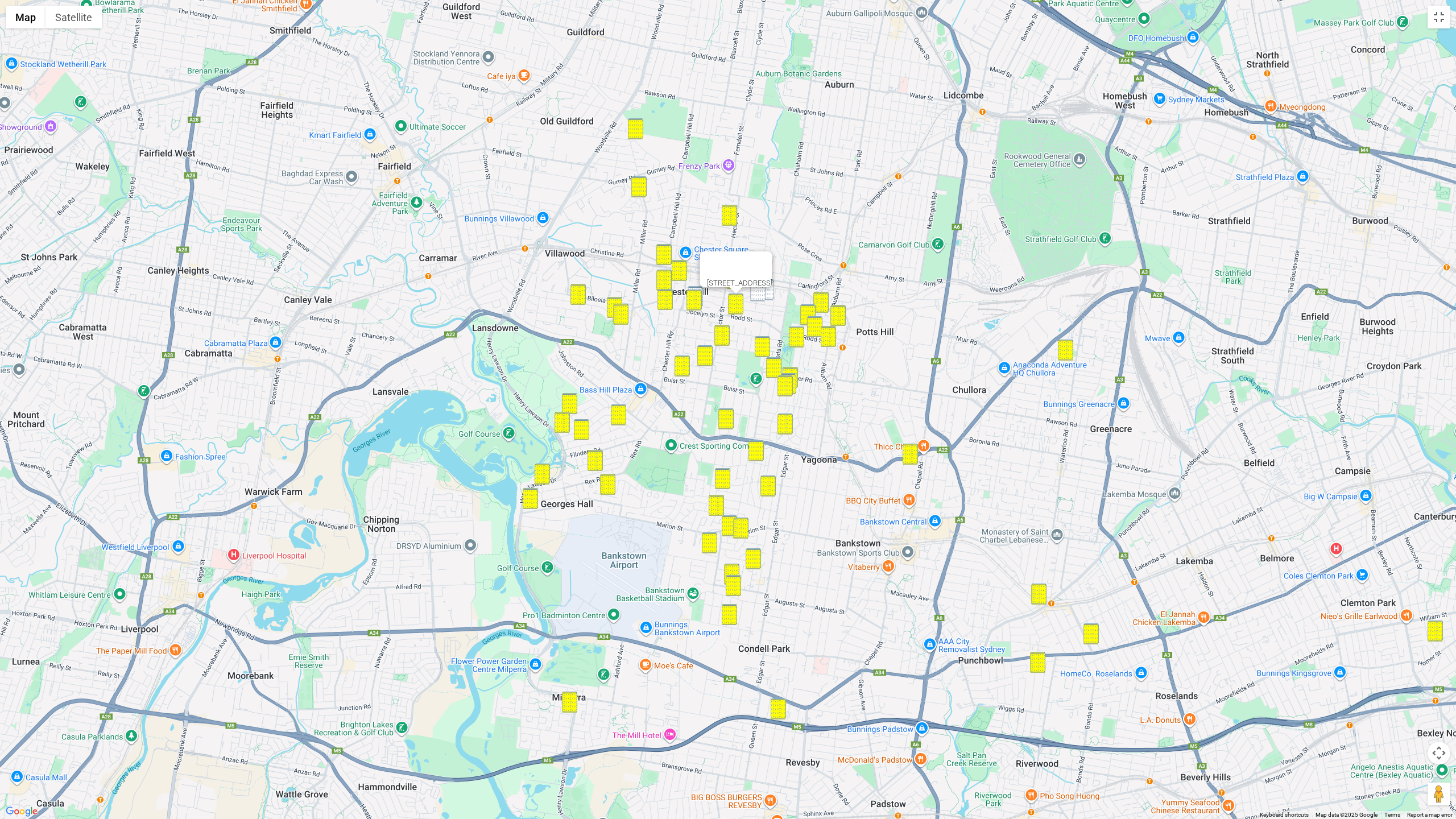
click at [755, 294] on img "18 Helen Street, SEFTON NSW 2162" at bounding box center [758, 290] width 15 height 21
click at [765, 294] on img "23 Torrington Avenue, SEFTON NSW 2162" at bounding box center [766, 289] width 15 height 21
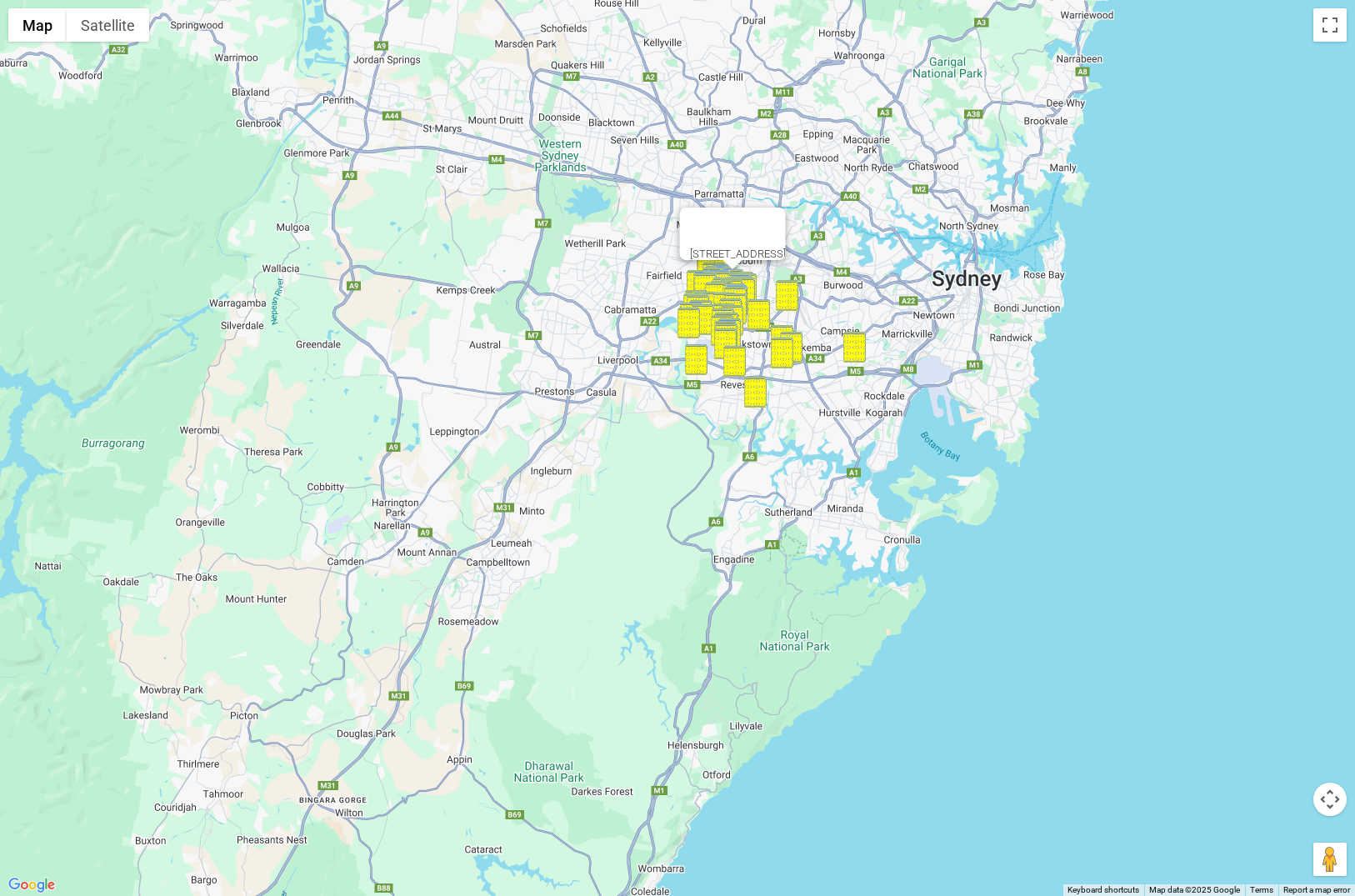
click at [1313, 783] on button "Map camera controls" at bounding box center [1330, 800] width 33 height 33
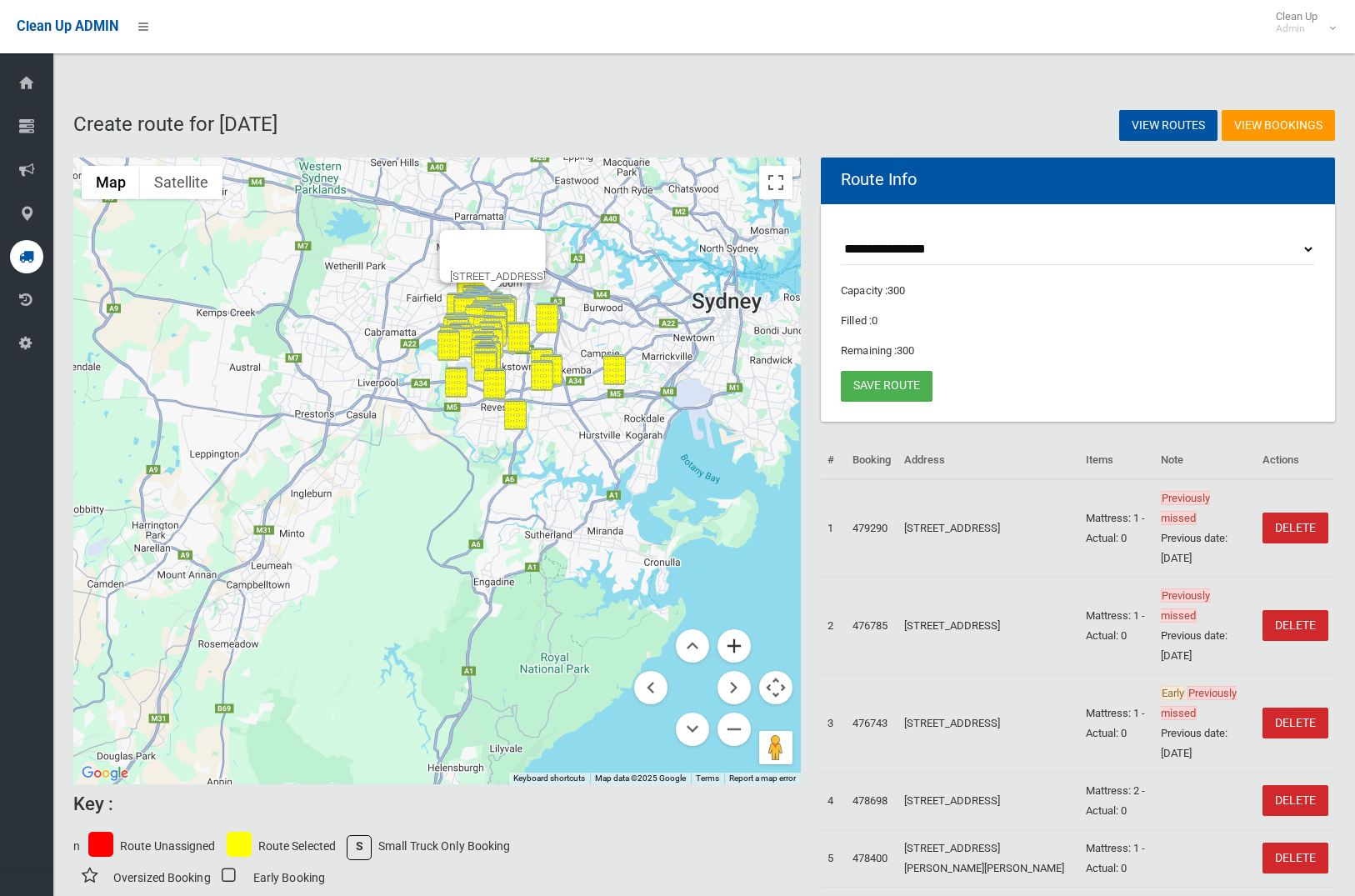
click at [724, 635] on button "Zoom in" at bounding box center [734, 646] width 33 height 33
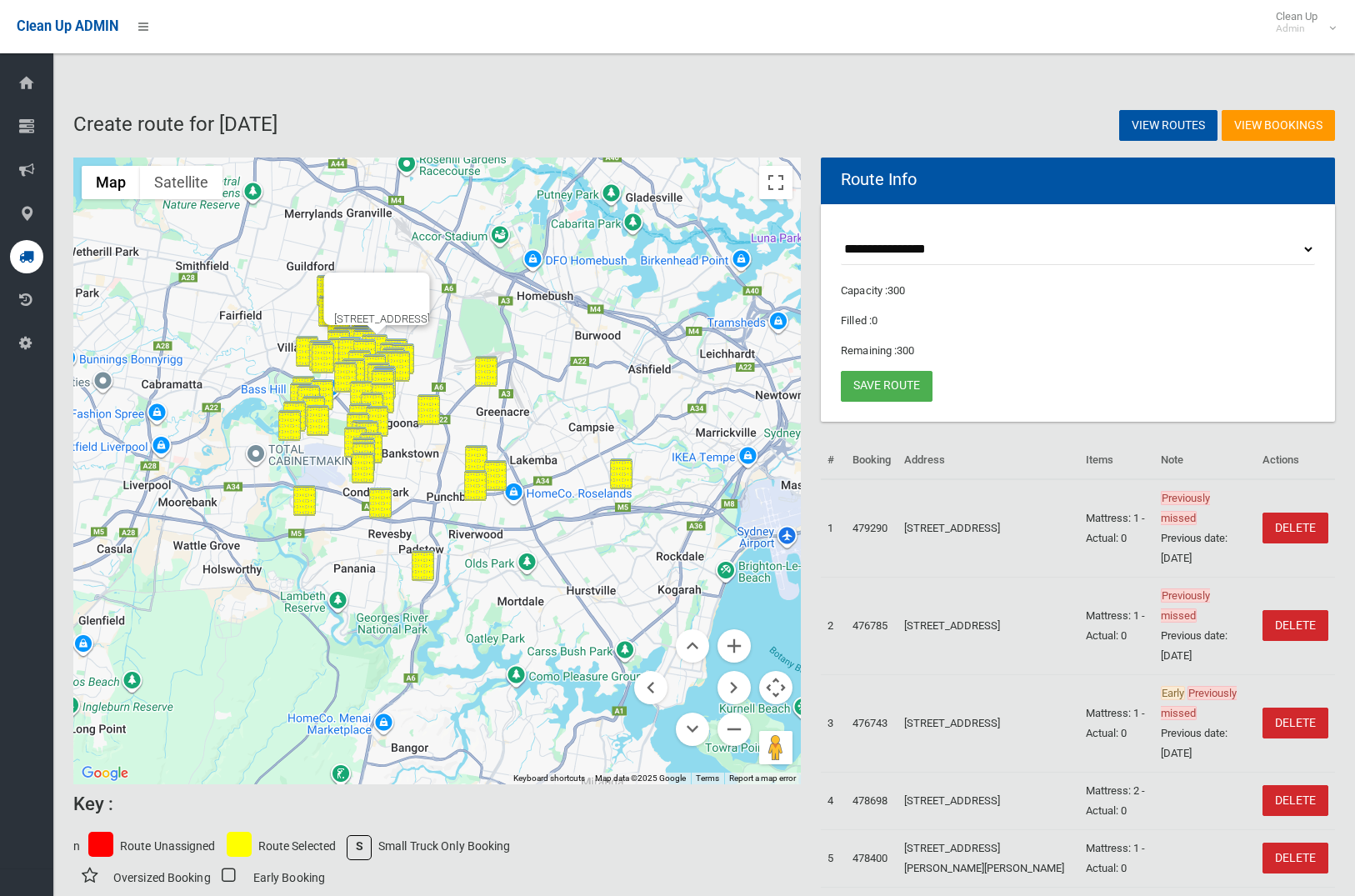
drag, startPoint x: 632, startPoint y: 497, endPoint x: 458, endPoint y: 691, distance: 260.6
click at [458, 691] on div "23 Torrington Avenue, SEFTON NSW 2162" at bounding box center [437, 471] width 727 height 628
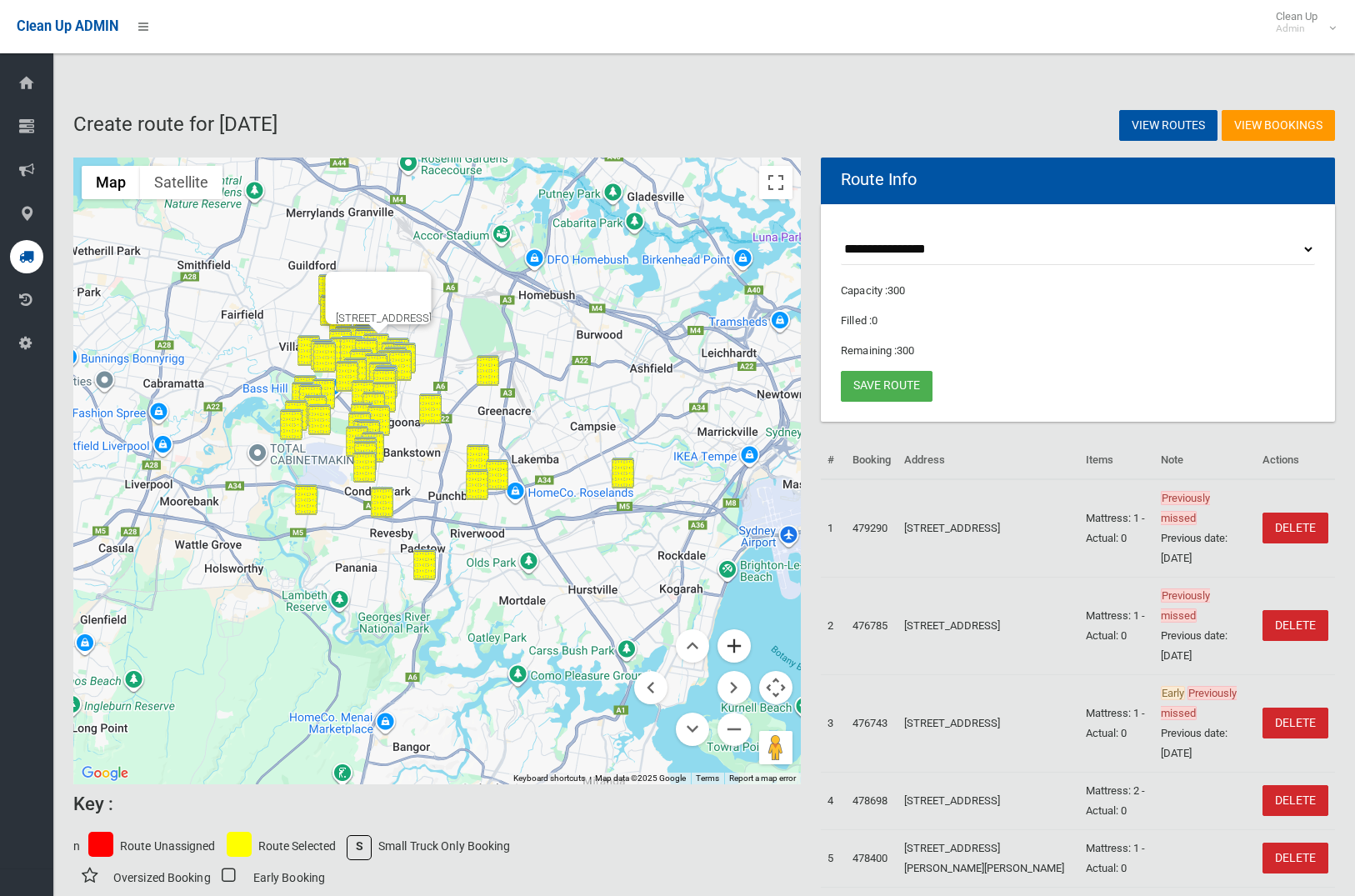
click at [740, 646] on button "Zoom in" at bounding box center [734, 646] width 33 height 33
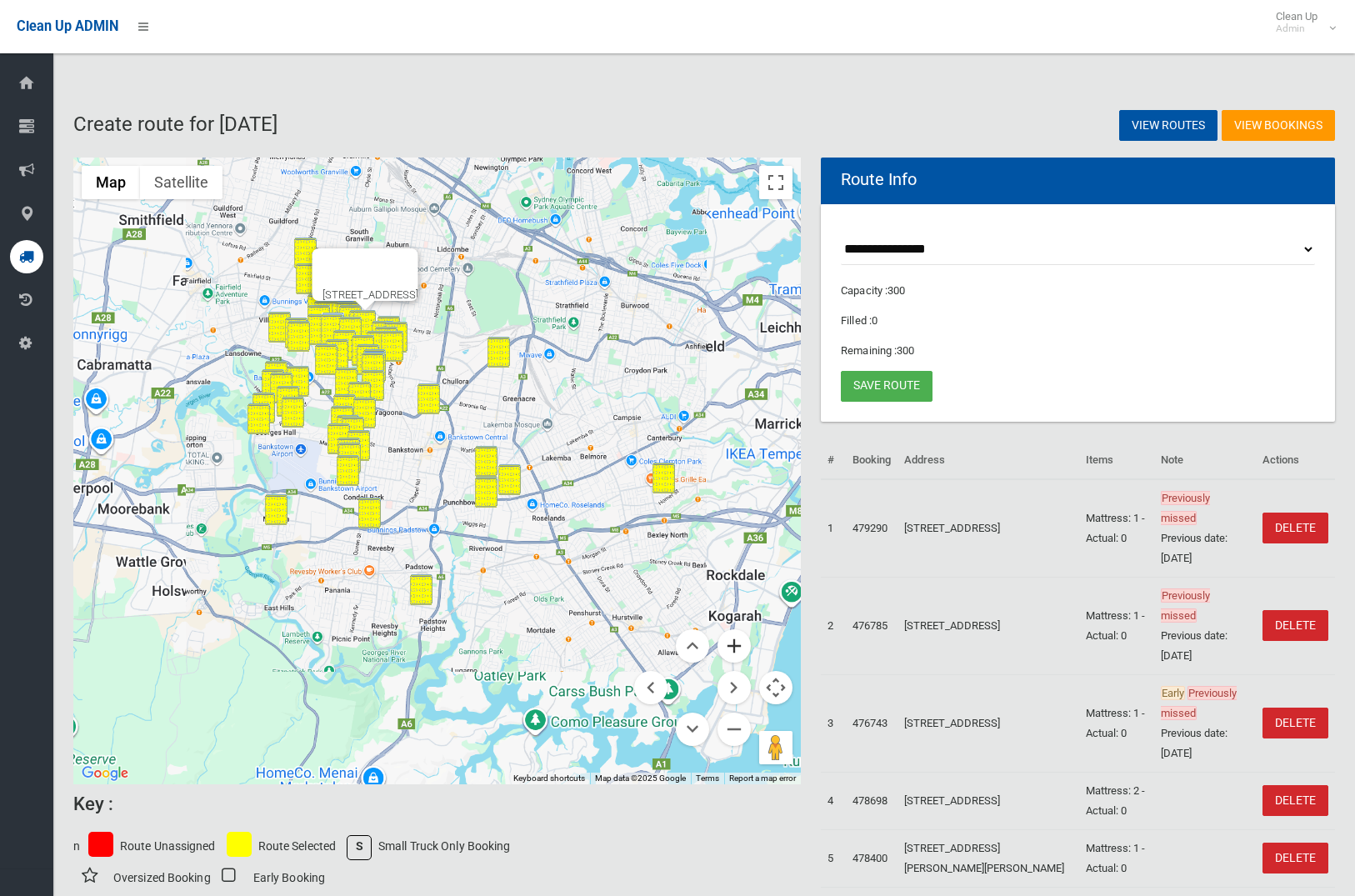
click at [740, 646] on button "Zoom in" at bounding box center [734, 646] width 33 height 33
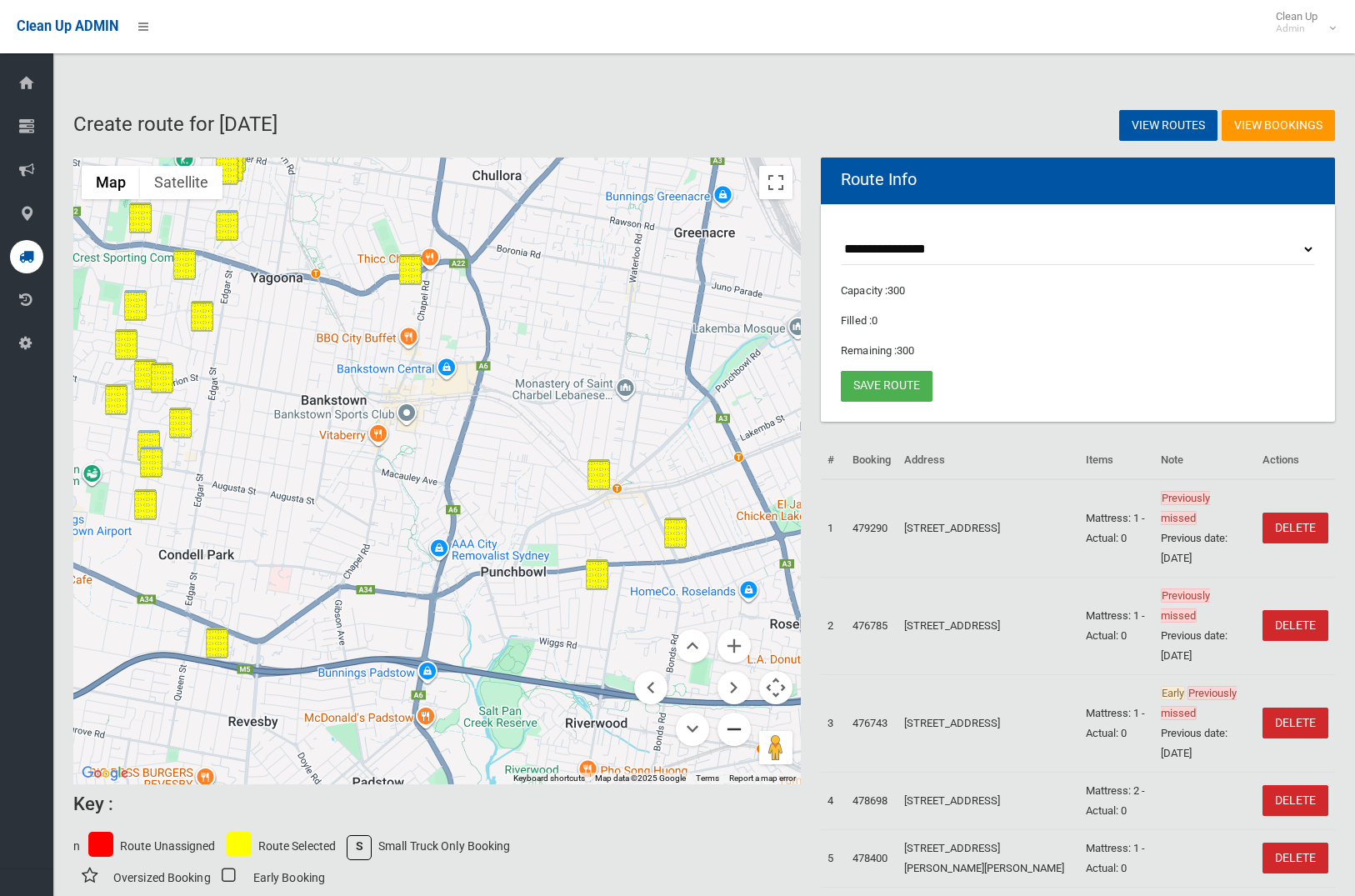
click at [743, 737] on button "Zoom out" at bounding box center [734, 729] width 33 height 33
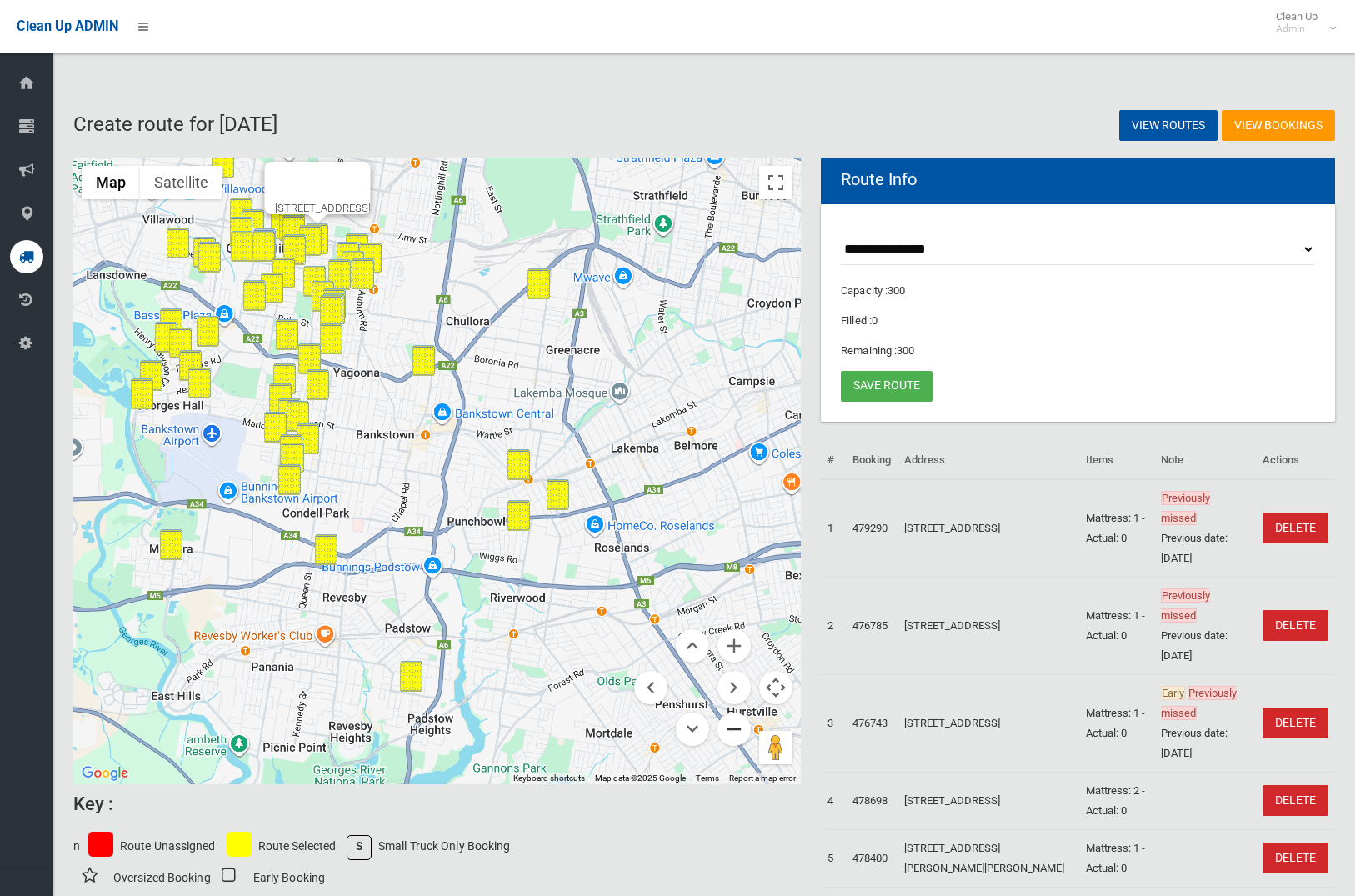
click at [743, 737] on button "Zoom out" at bounding box center [734, 729] width 33 height 33
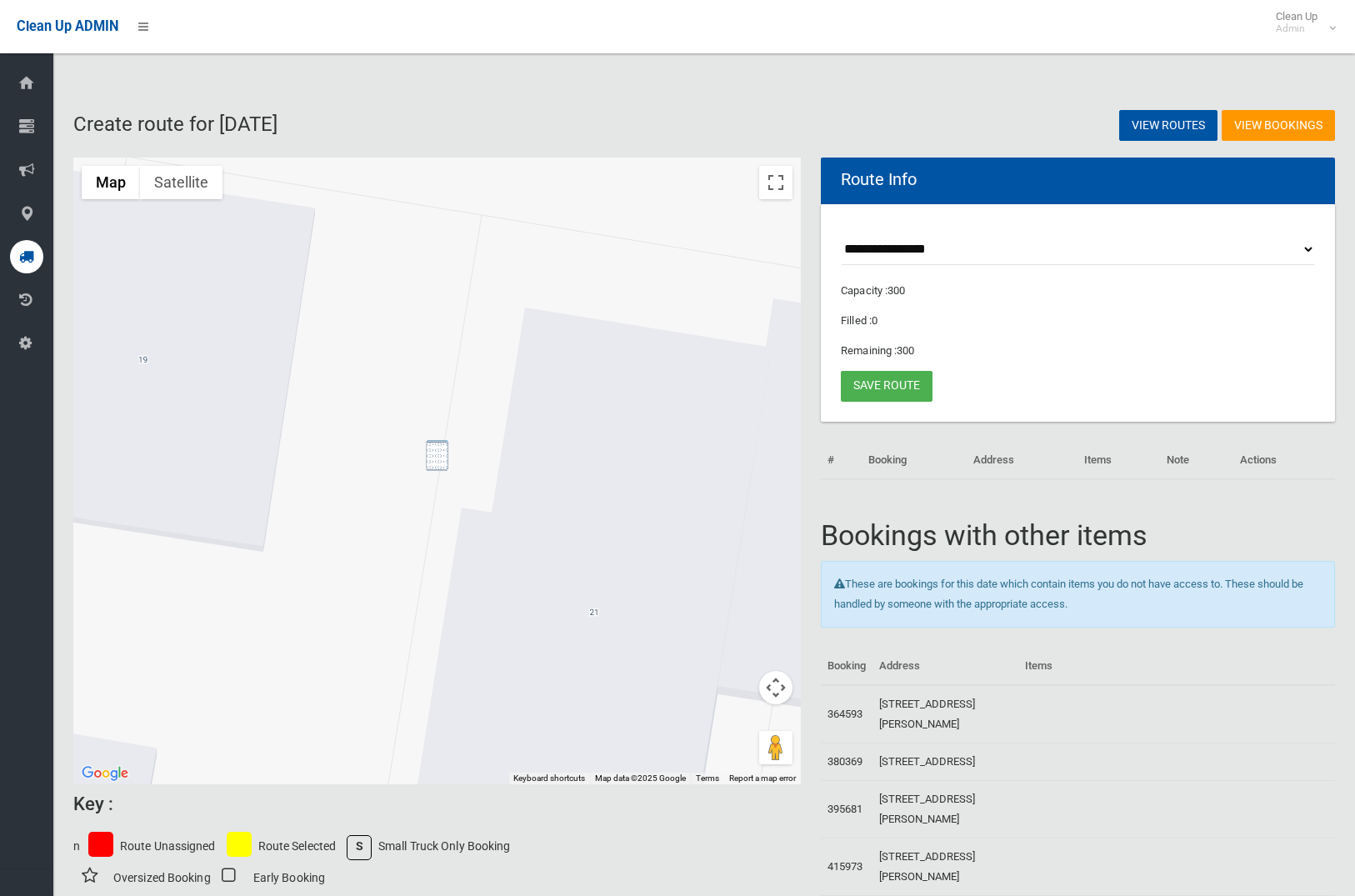
click at [436, 454] on img "21 Nyora Street, CHESTER HILL NSW 2162" at bounding box center [437, 455] width 22 height 31
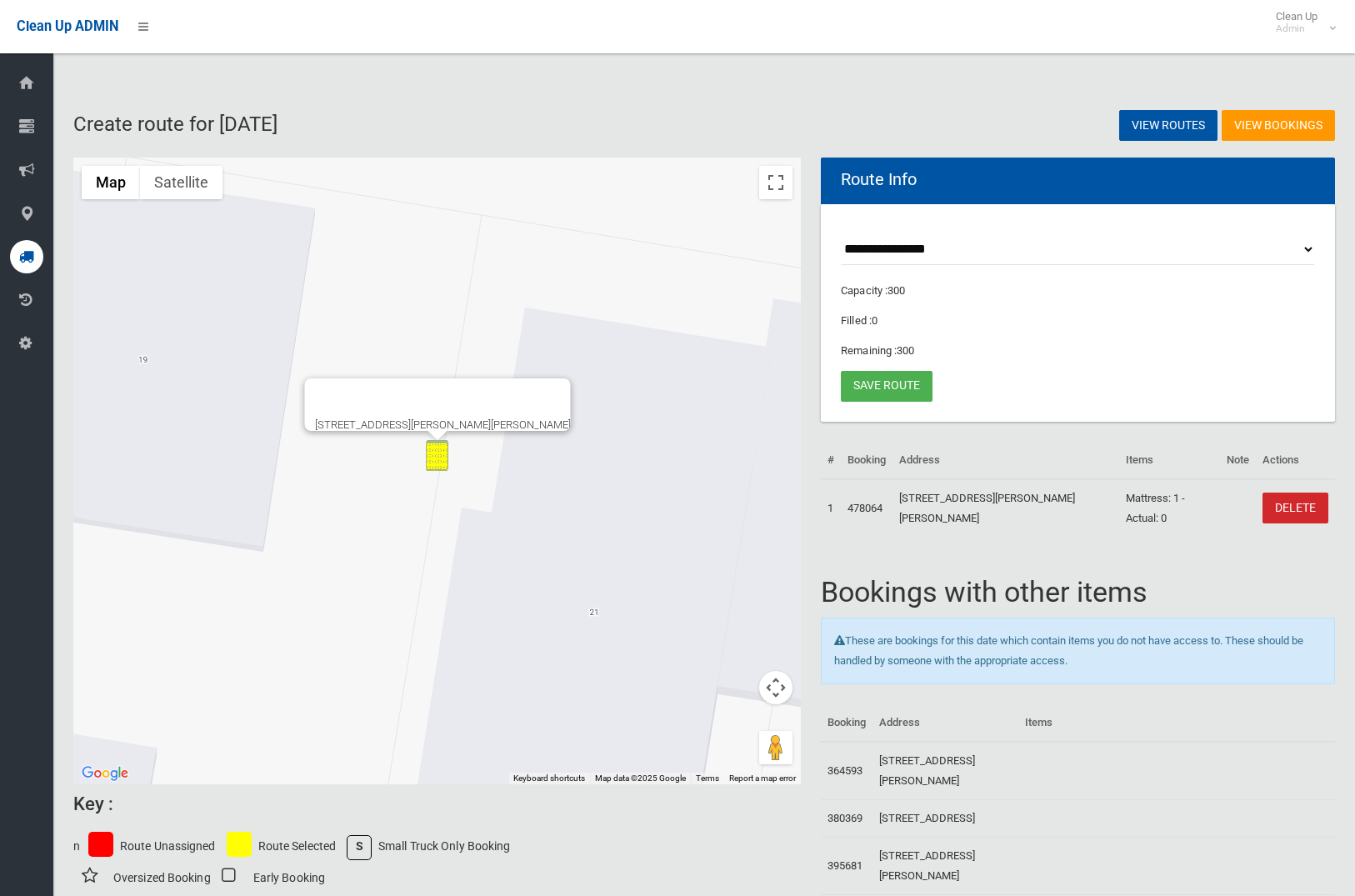
drag, startPoint x: 886, startPoint y: 385, endPoint x: 834, endPoint y: 382, distance: 52.1
click at [880, 385] on link "Save route" at bounding box center [887, 386] width 92 height 31
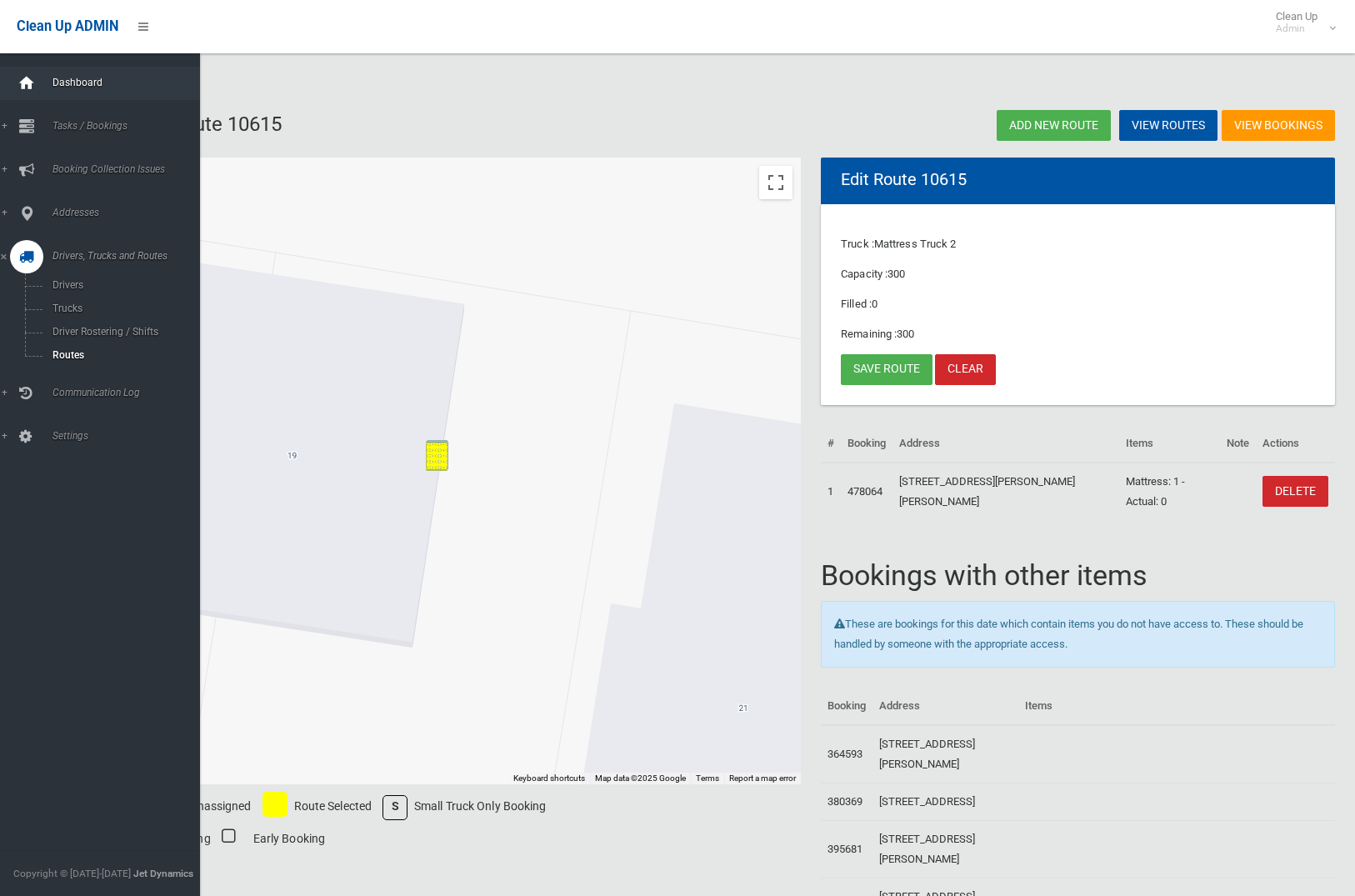
click at [31, 85] on icon at bounding box center [27, 83] width 19 height 33
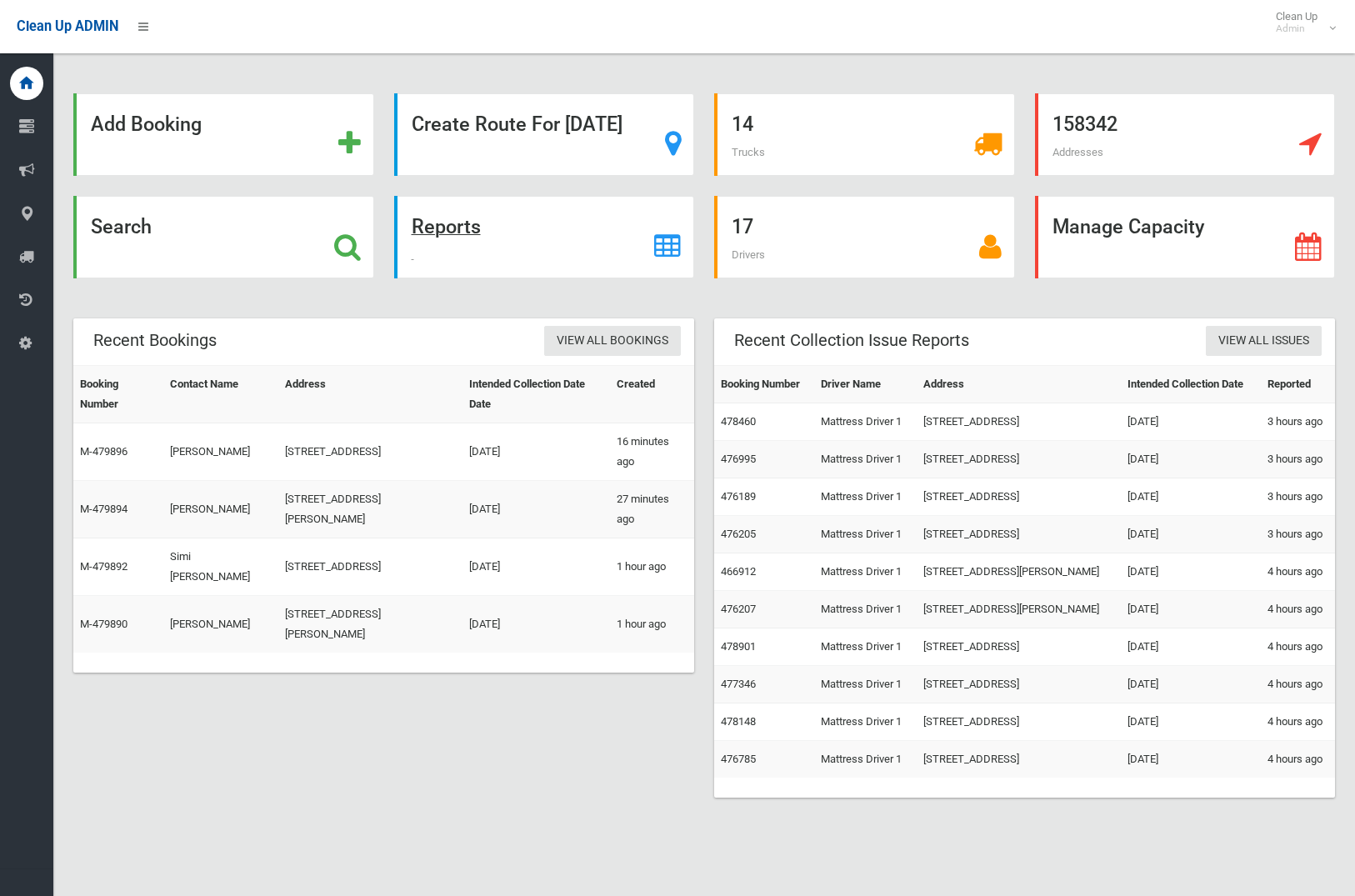
click at [449, 237] on strong "Reports" at bounding box center [446, 226] width 69 height 23
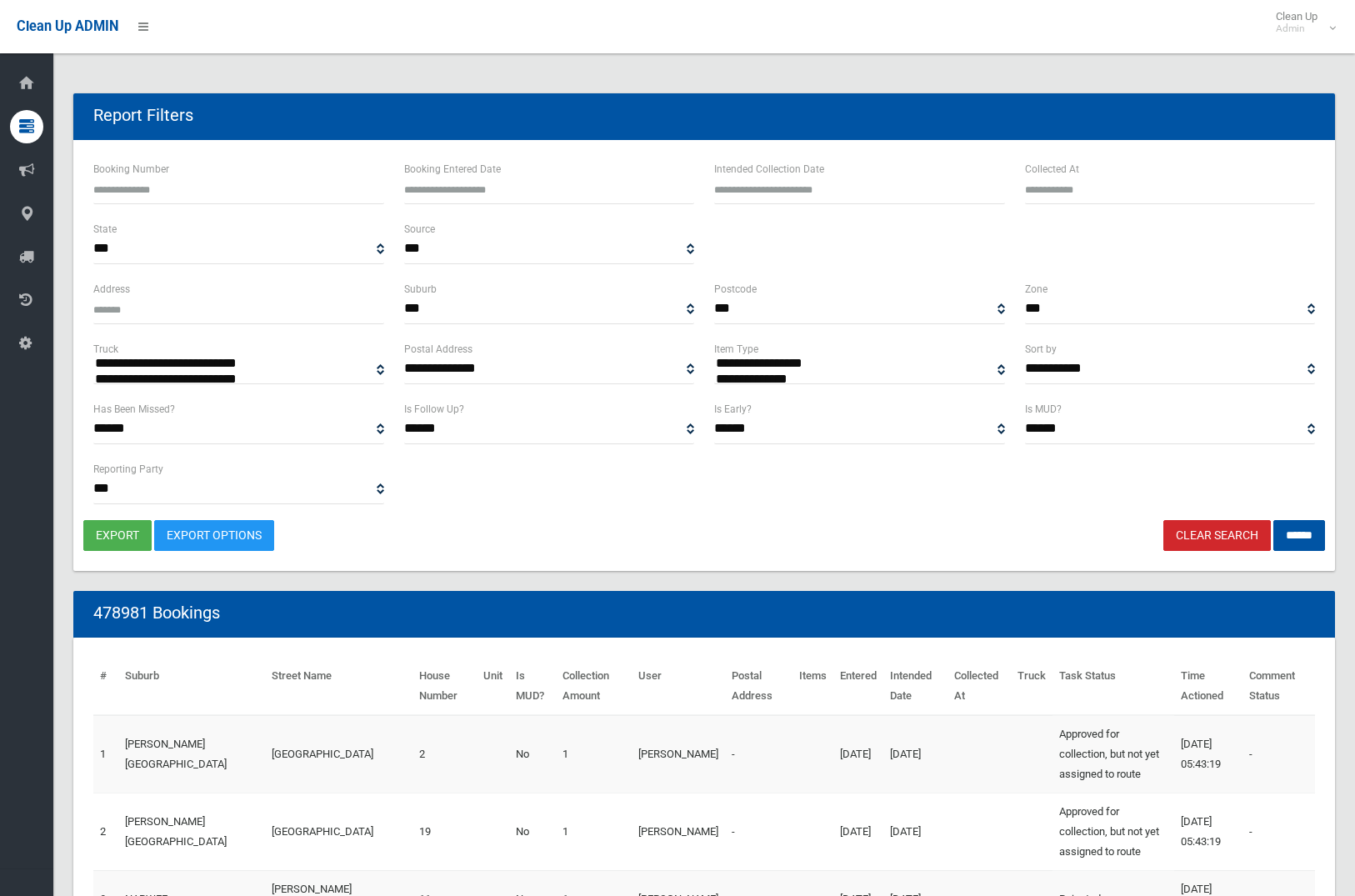
select select
type input "**********"
drag, startPoint x: 798, startPoint y: 188, endPoint x: 802, endPoint y: 197, distance: 9.8
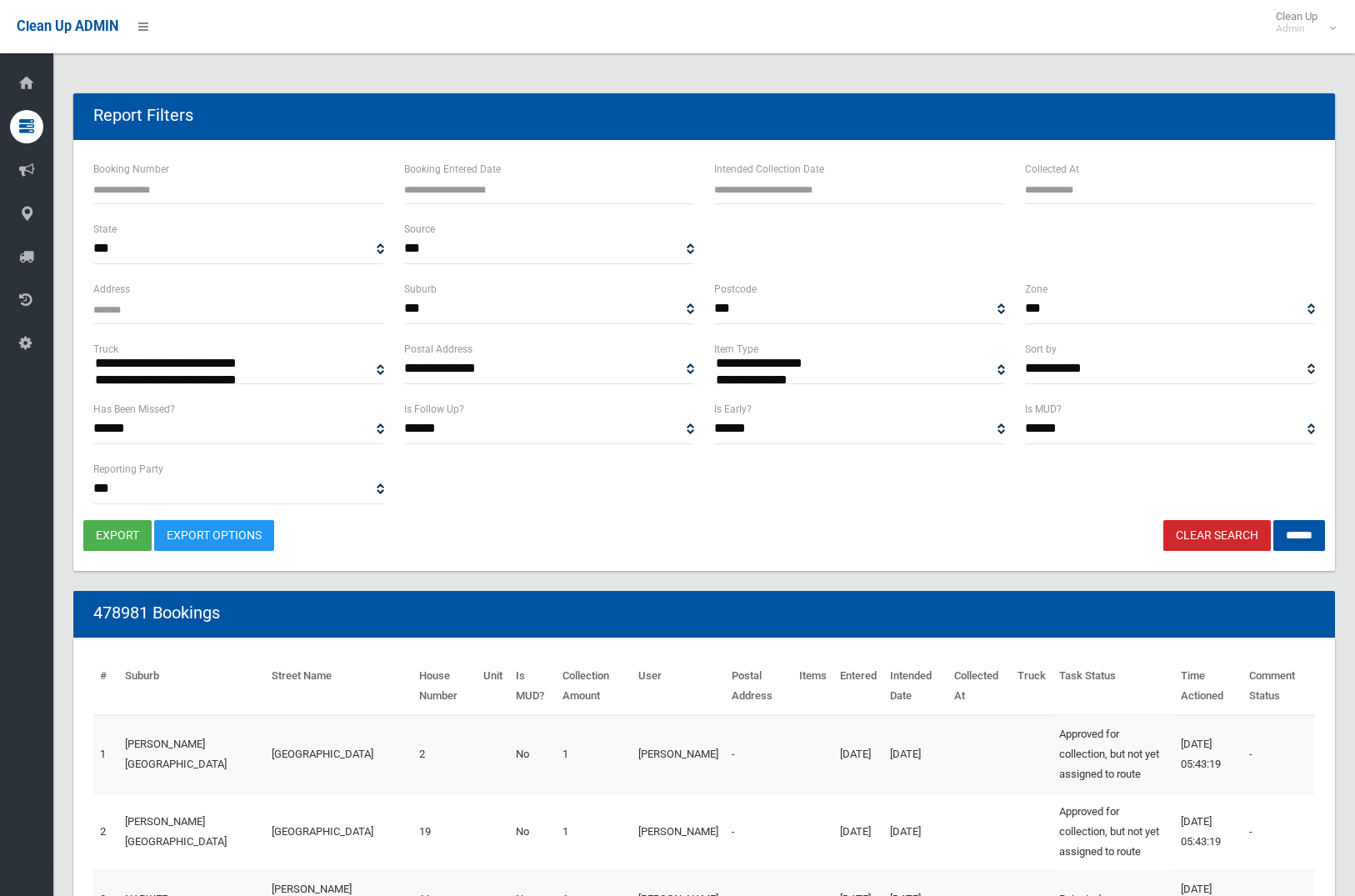
click at [798, 189] on input "text" at bounding box center [860, 188] width 291 height 31
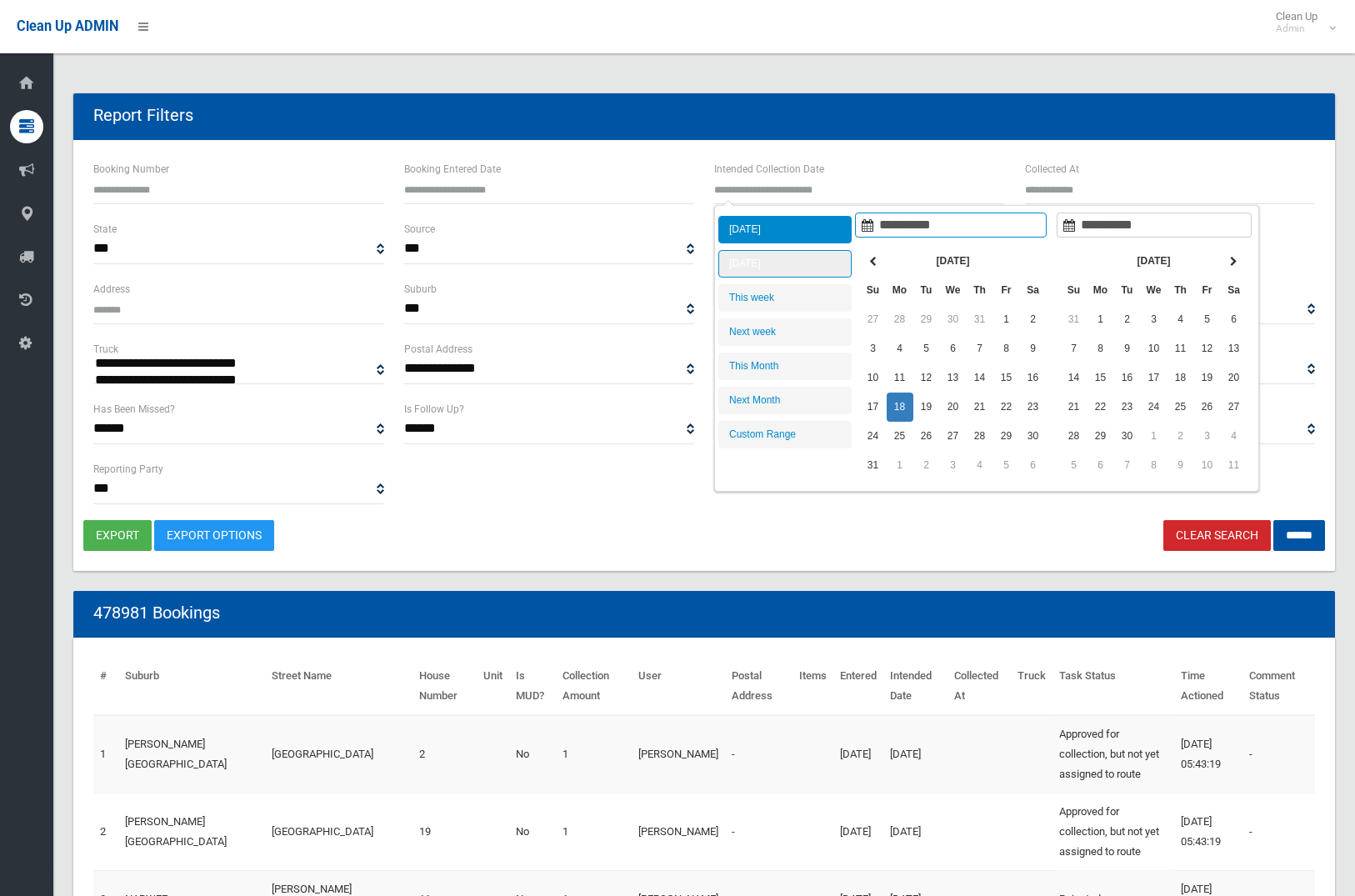
type input "**********"
click at [789, 275] on li "[DATE]" at bounding box center [785, 264] width 133 height 28
type input "**********"
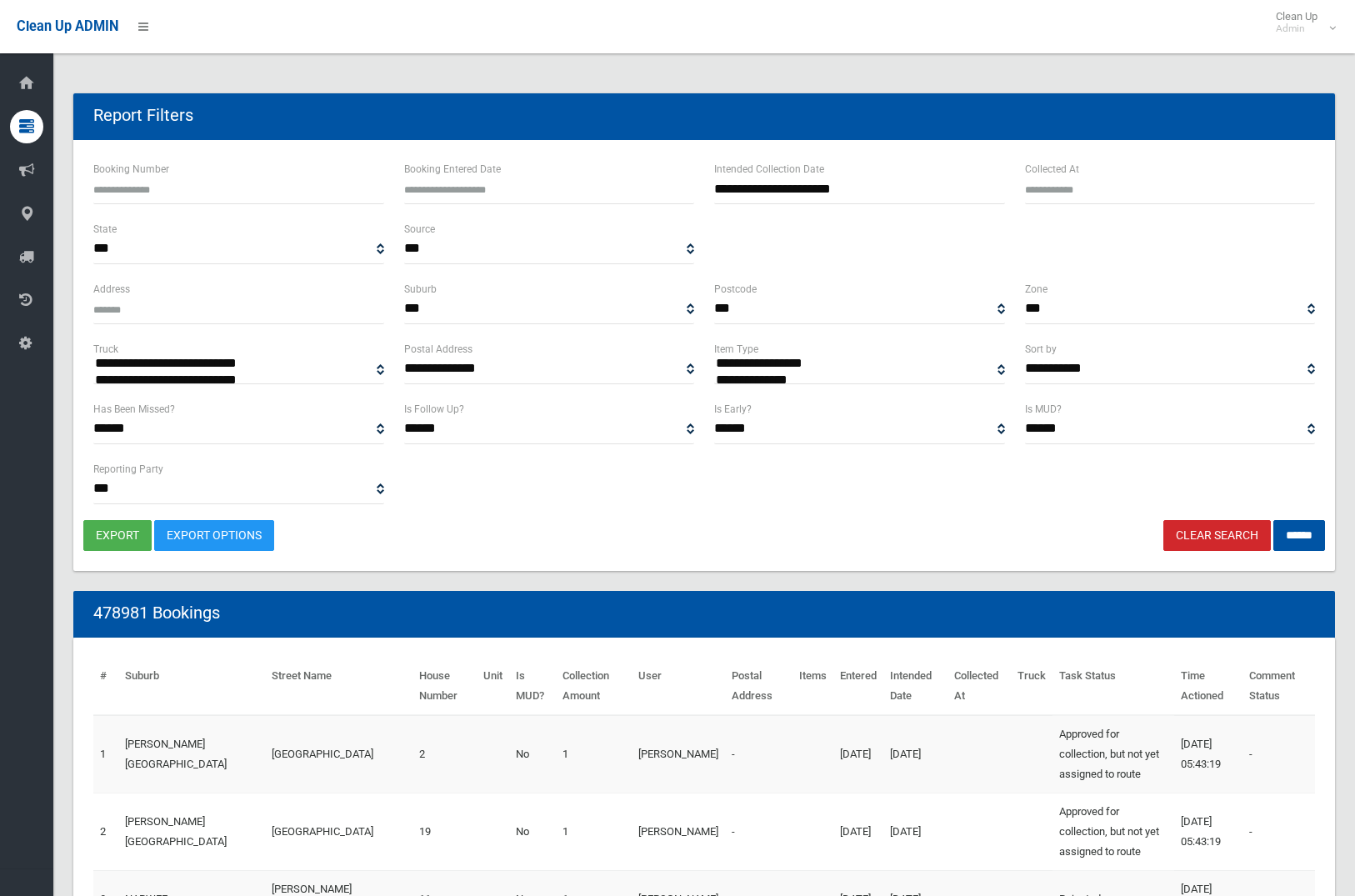
select select "**"
click at [1296, 529] on input "******" at bounding box center [1299, 535] width 52 height 31
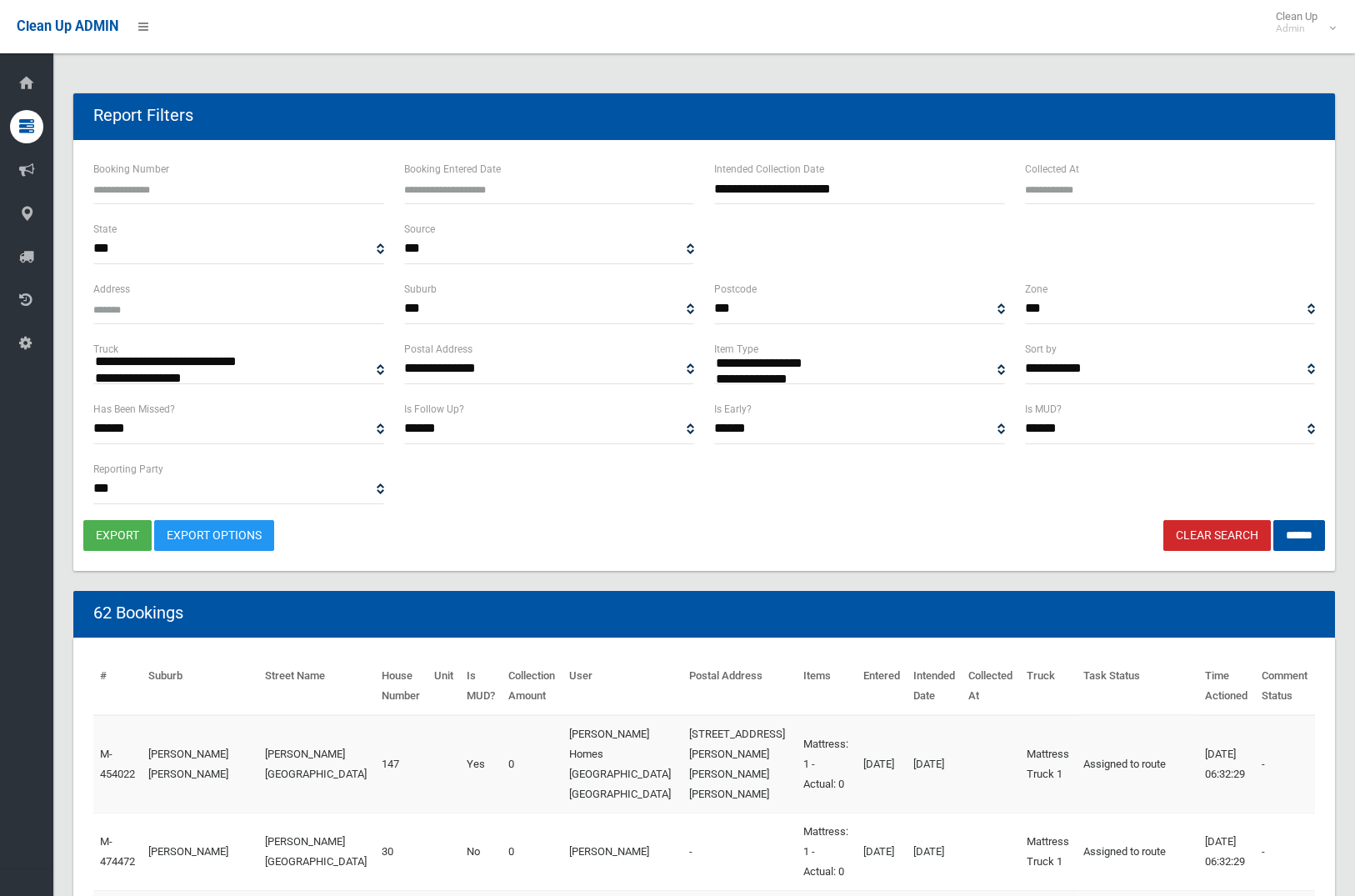
select select
click at [135, 544] on button "export" at bounding box center [118, 535] width 68 height 31
select select "**"
drag, startPoint x: 1313, startPoint y: 539, endPoint x: 1300, endPoint y: 537, distance: 13.2
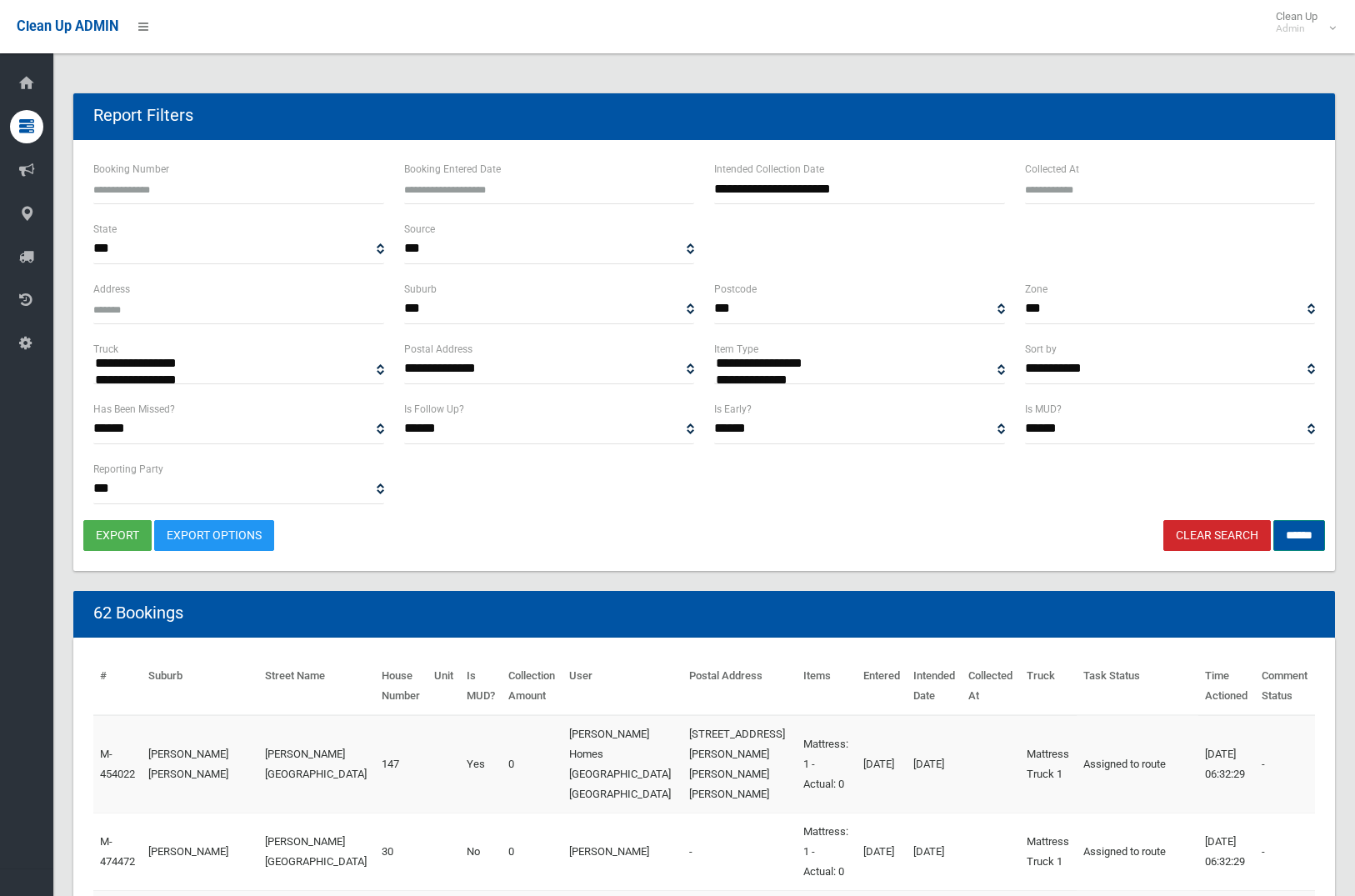
click at [1313, 539] on input "******" at bounding box center [1299, 535] width 52 height 31
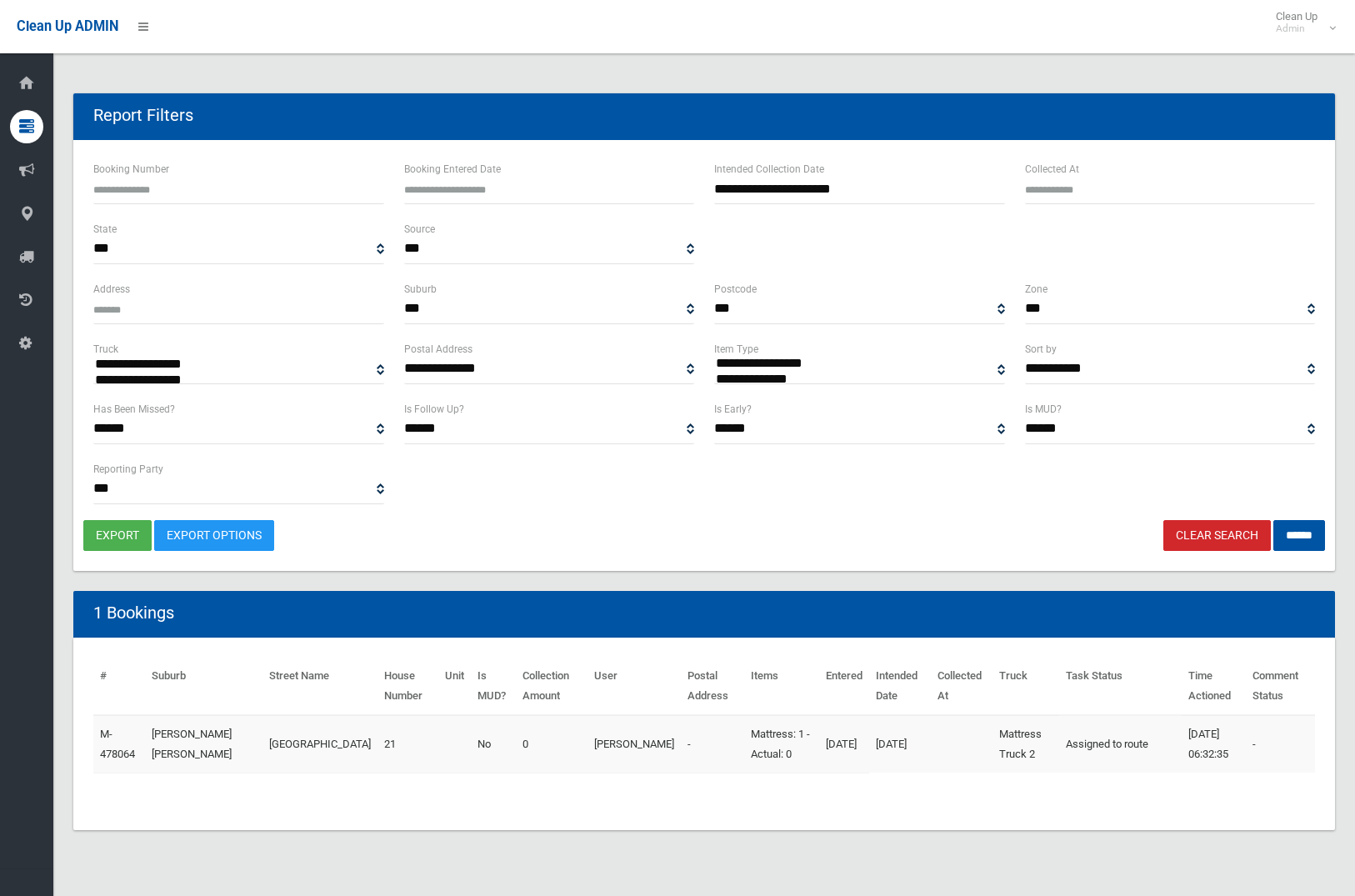
select select
click at [114, 529] on button "export" at bounding box center [118, 535] width 68 height 31
type input "**********"
click at [835, 185] on input "**********" at bounding box center [860, 188] width 291 height 31
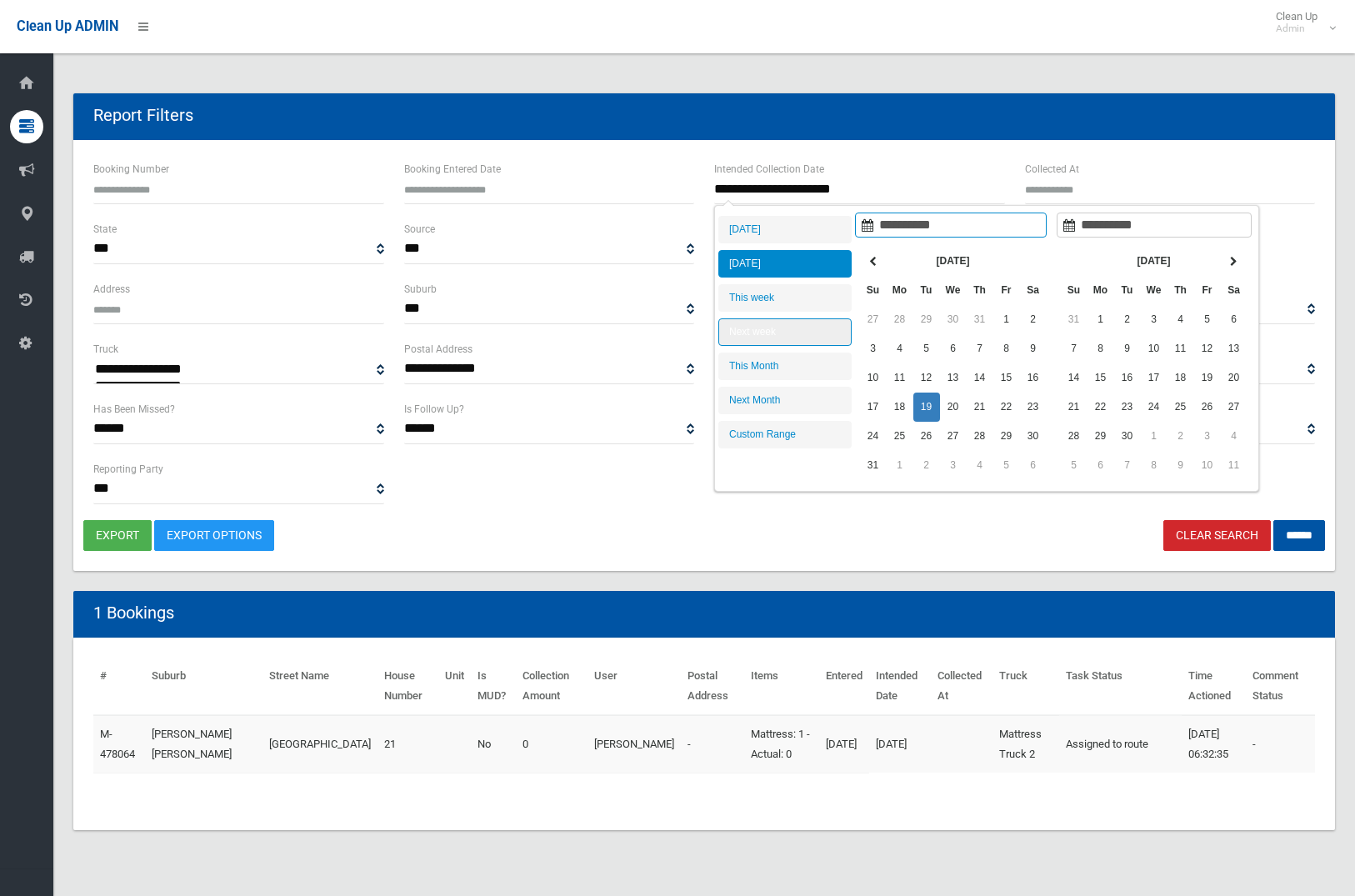
type input "**********"
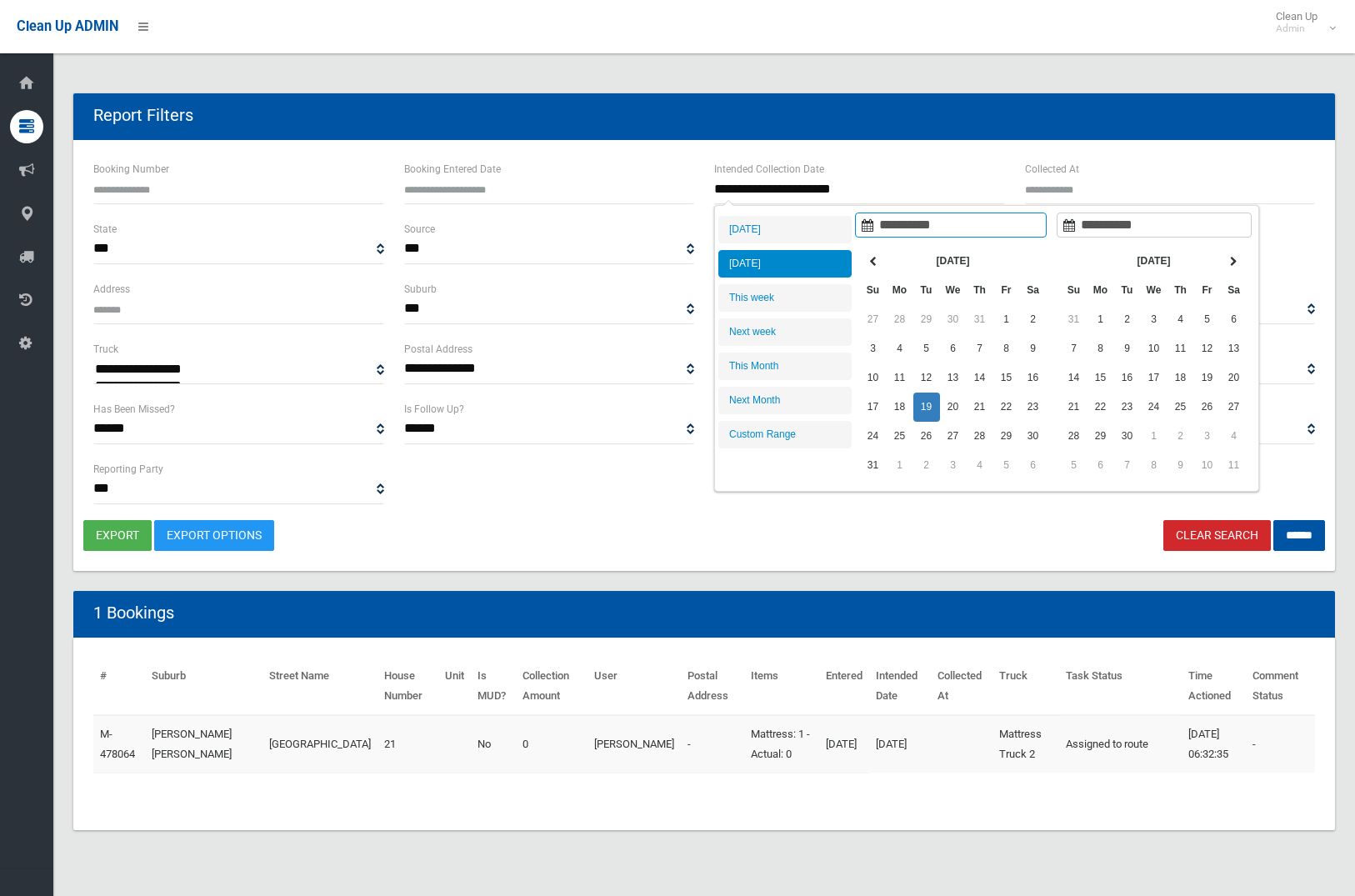
type input "**********"
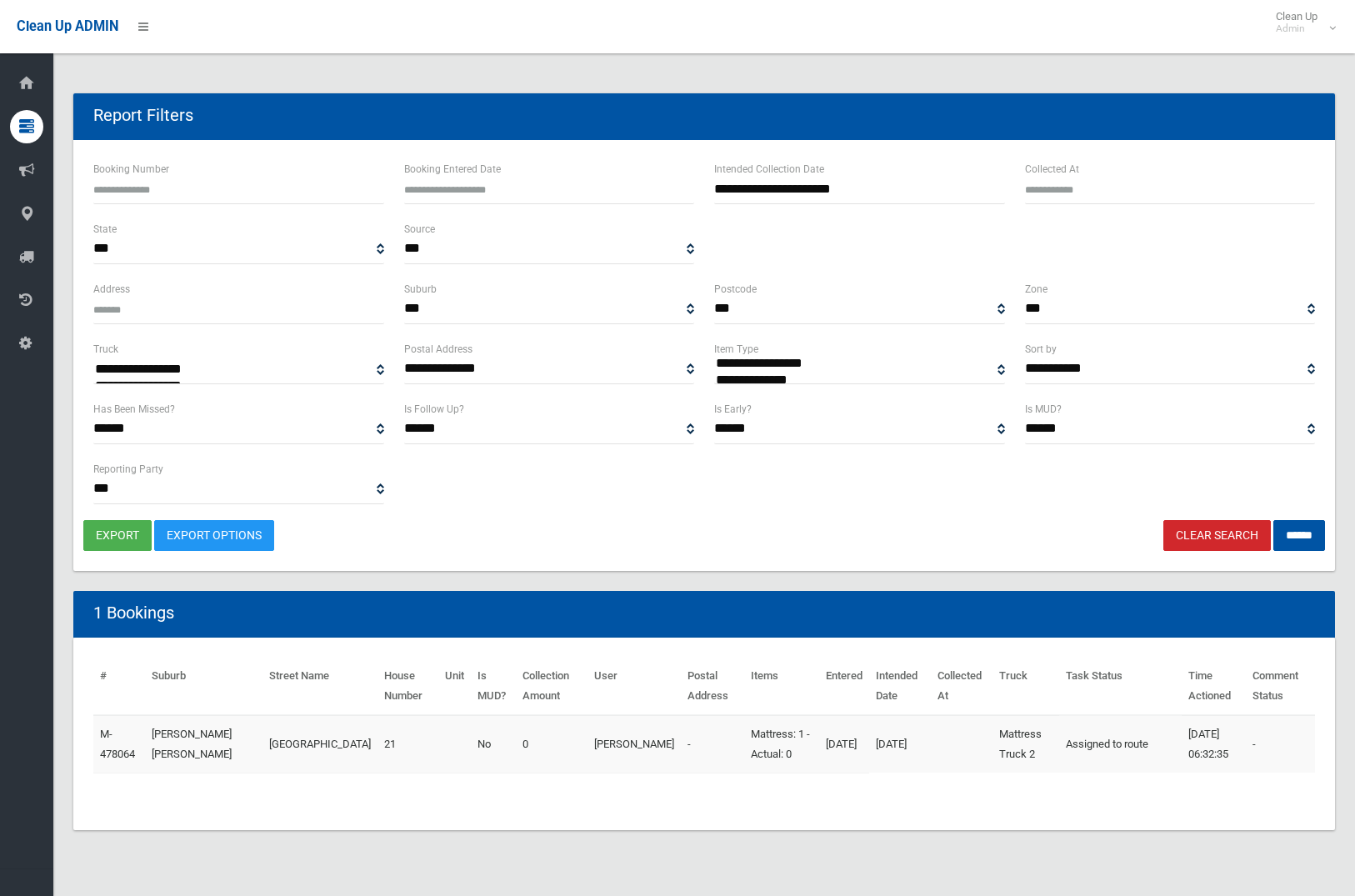
click at [1178, 533] on link "Clear Search" at bounding box center [1217, 535] width 107 height 31
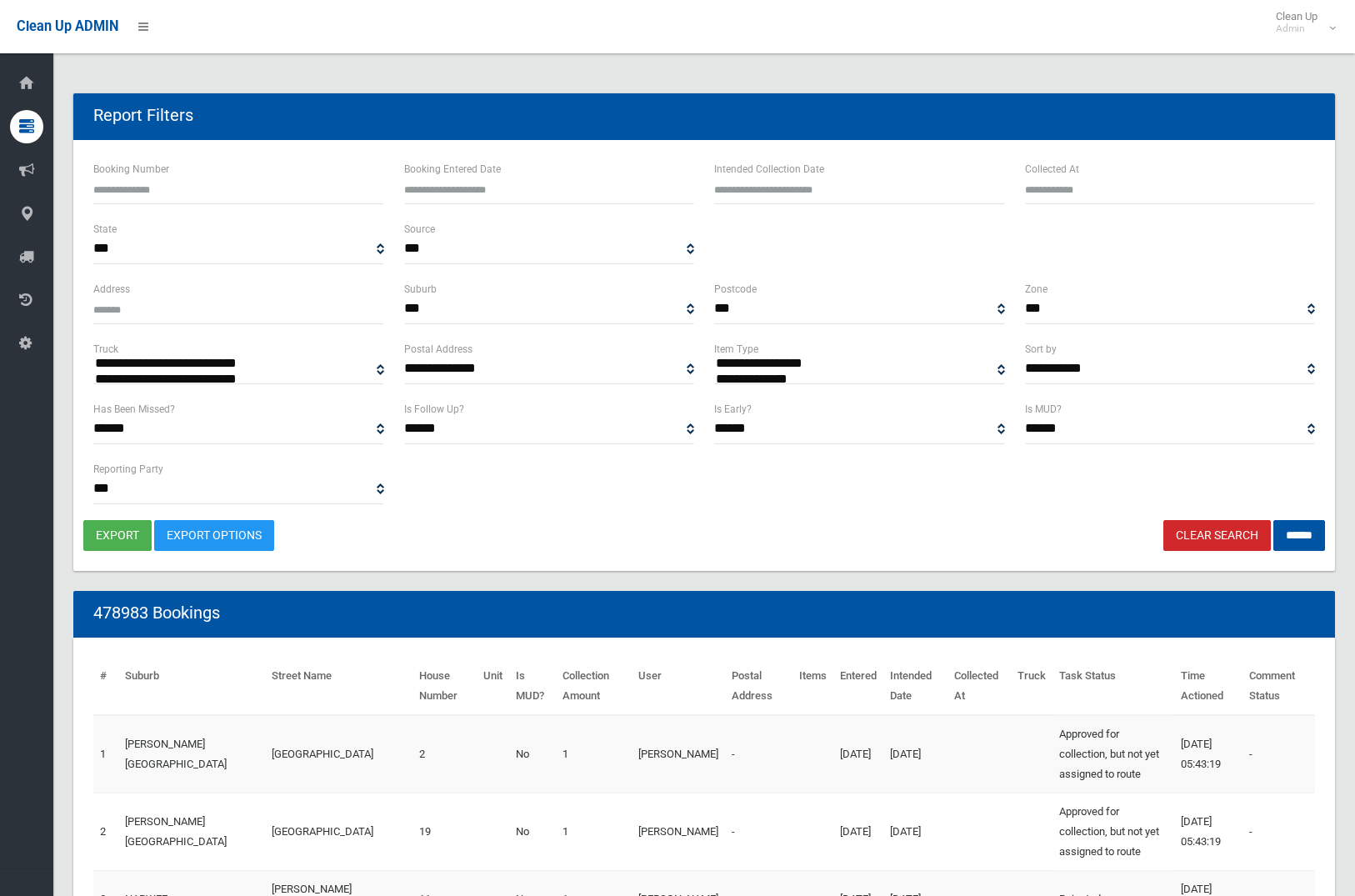
select select
type input "**********"
click at [811, 188] on input "text" at bounding box center [860, 188] width 291 height 31
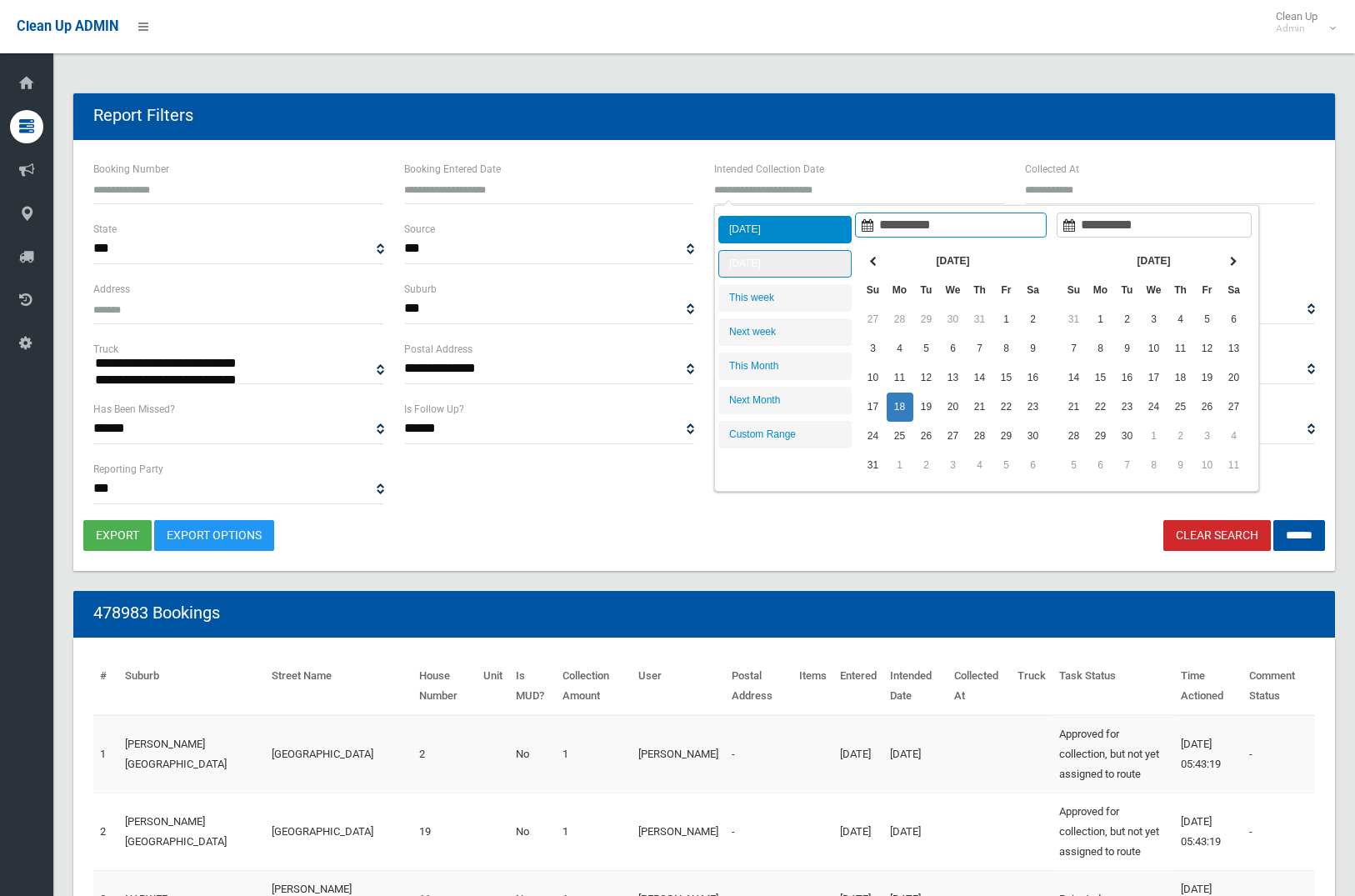
type input "**********"
click at [813, 230] on li "[DATE]" at bounding box center [785, 230] width 133 height 28
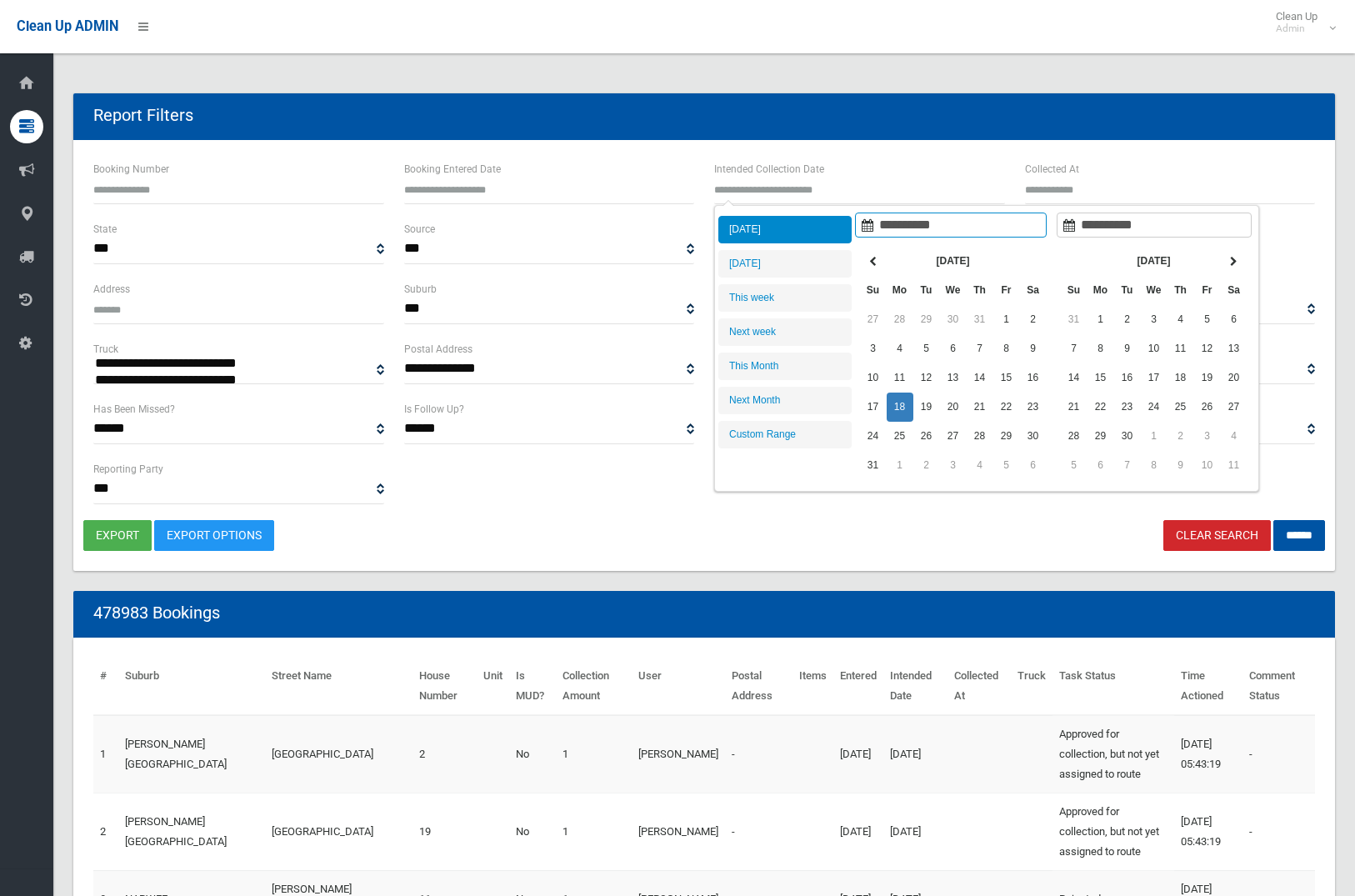
type input "**********"
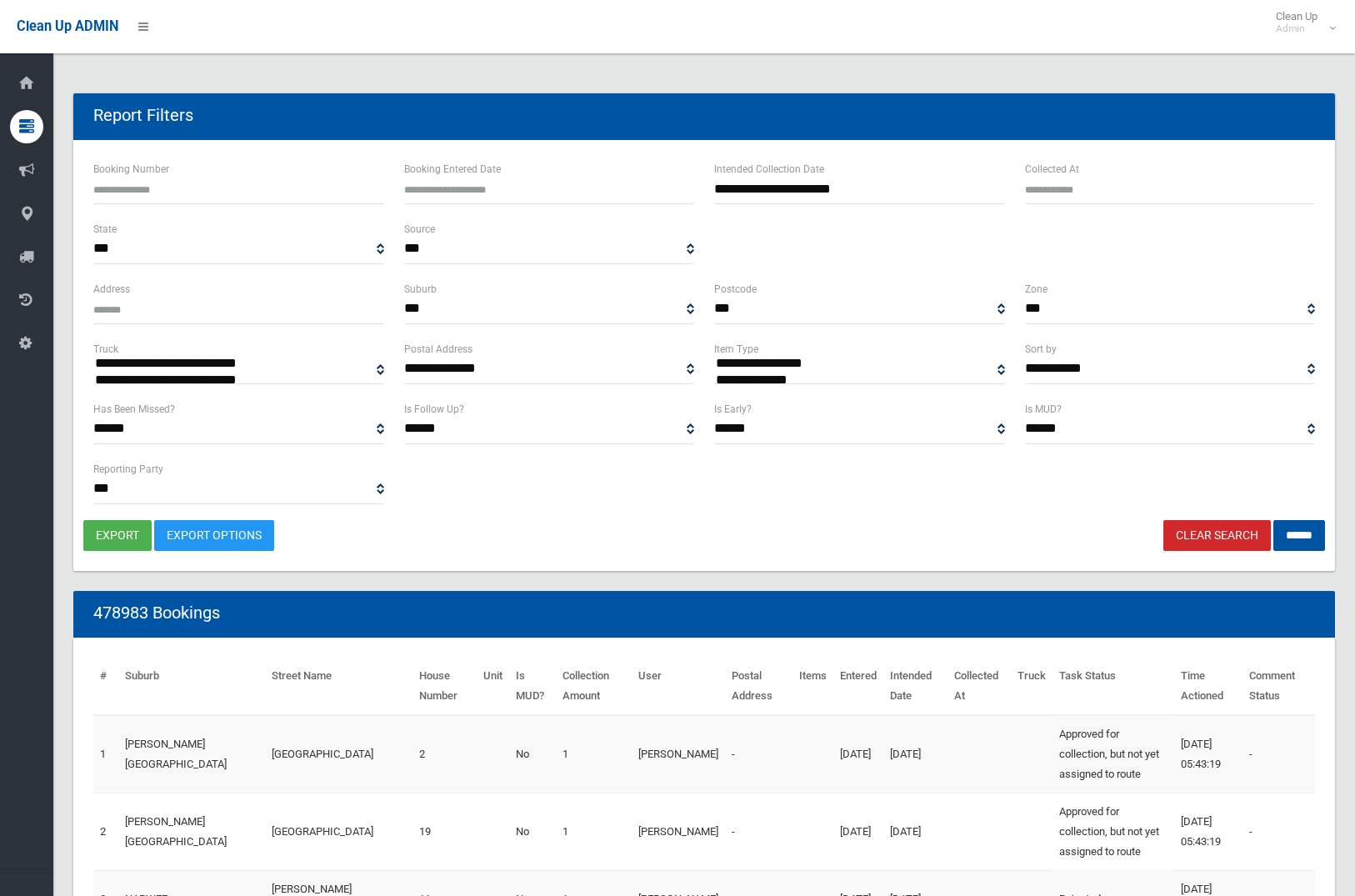
select select "**"
click at [1310, 535] on input "******" at bounding box center [1299, 535] width 52 height 31
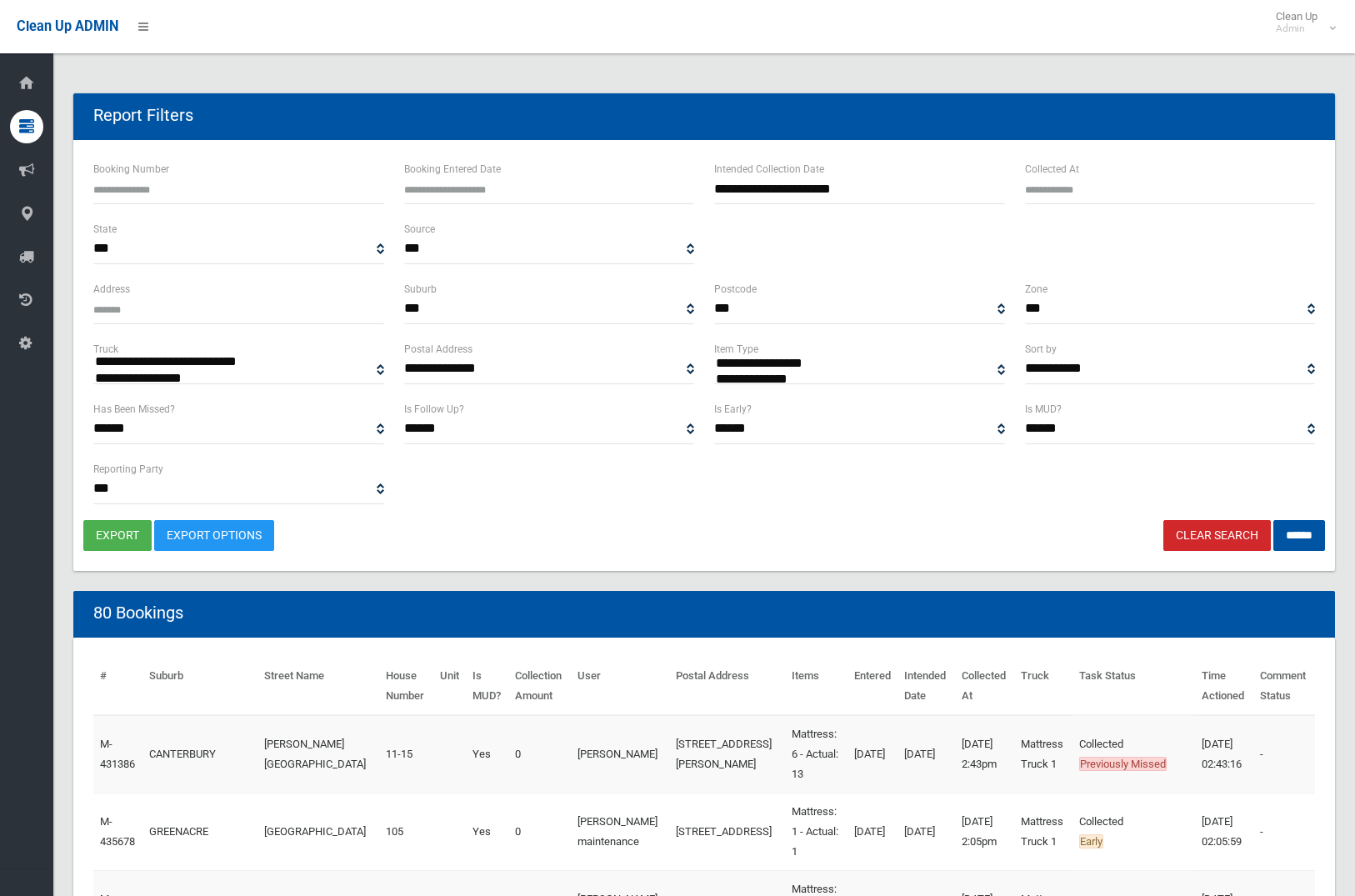
select select
click at [117, 536] on button "export" at bounding box center [118, 535] width 68 height 31
